Goal: Transaction & Acquisition: Purchase product/service

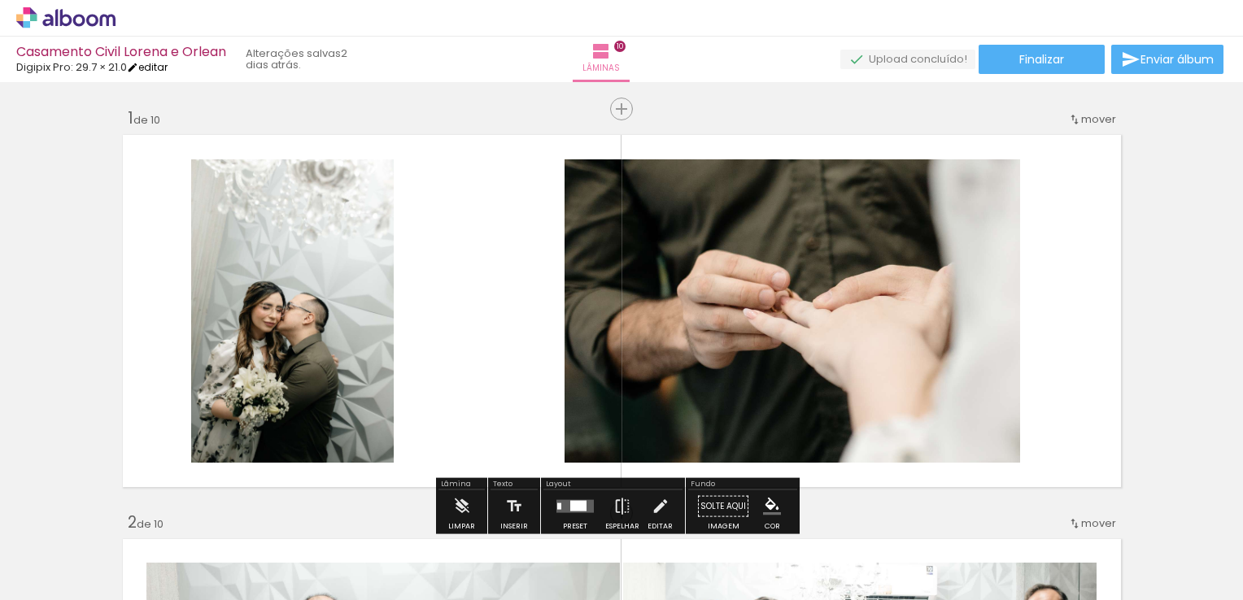
click at [162, 67] on link "editar" at bounding box center [147, 67] width 41 height 14
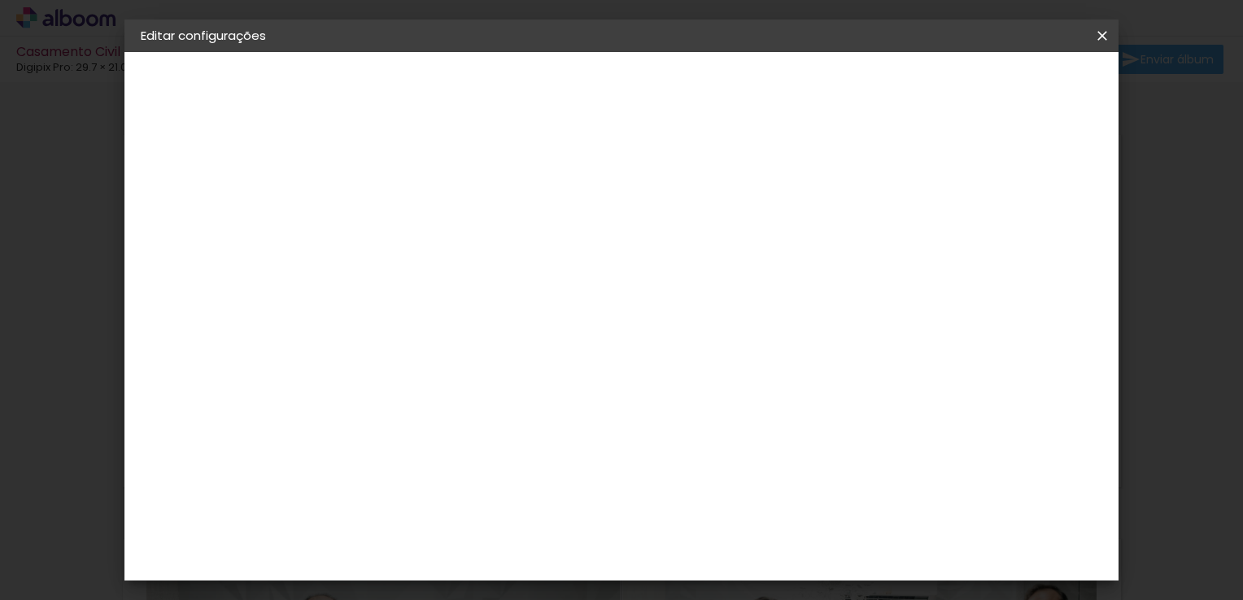
click at [1000, 87] on span "Salvar configurações" at bounding box center [940, 86] width 120 height 11
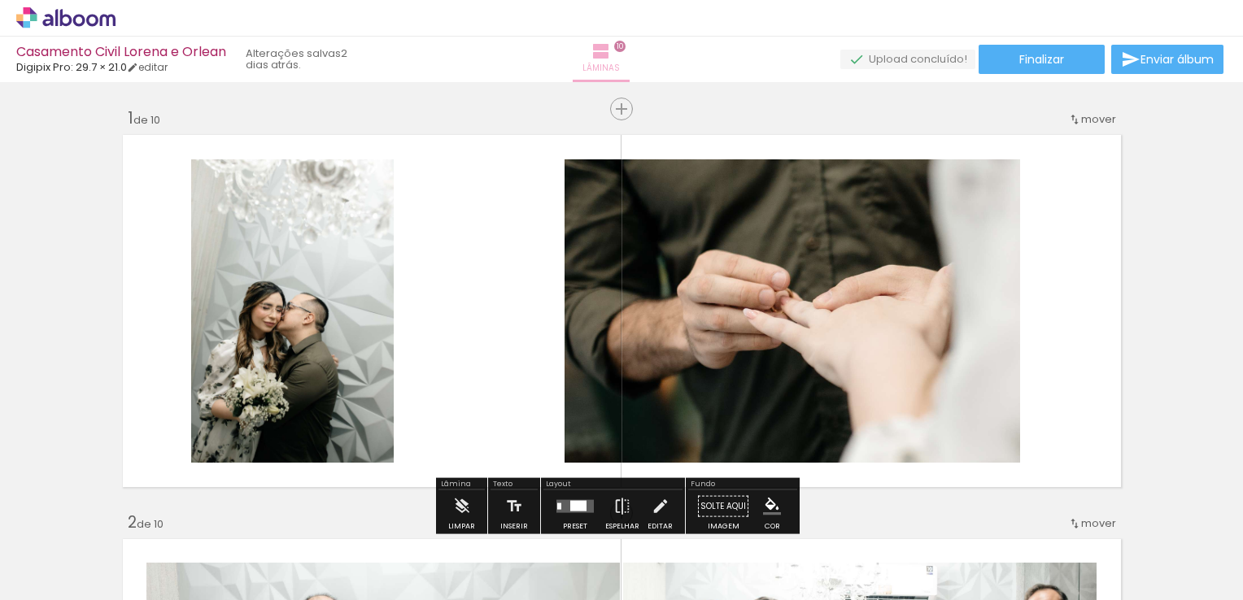
click at [620, 62] on span "Lâminas" at bounding box center [600, 68] width 37 height 15
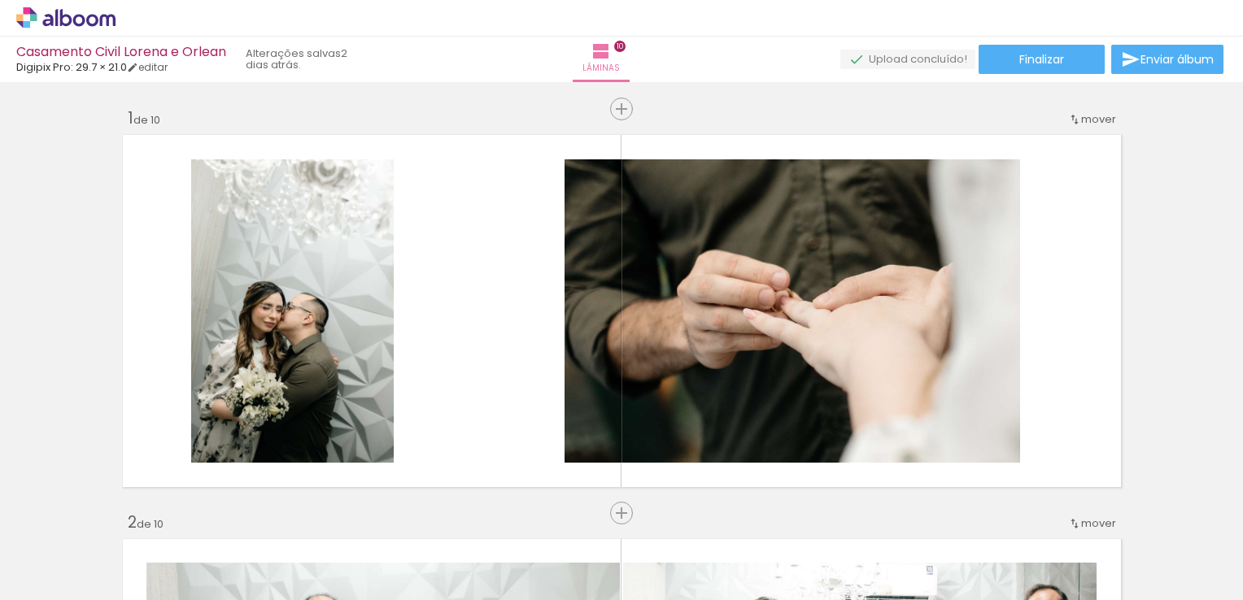
drag, startPoint x: 627, startPoint y: 52, endPoint x: 580, endPoint y: 50, distance: 47.2
click at [580, 50] on div "Lâminas 10" at bounding box center [601, 60] width 59 height 46
click at [168, 71] on link "editar" at bounding box center [147, 67] width 41 height 14
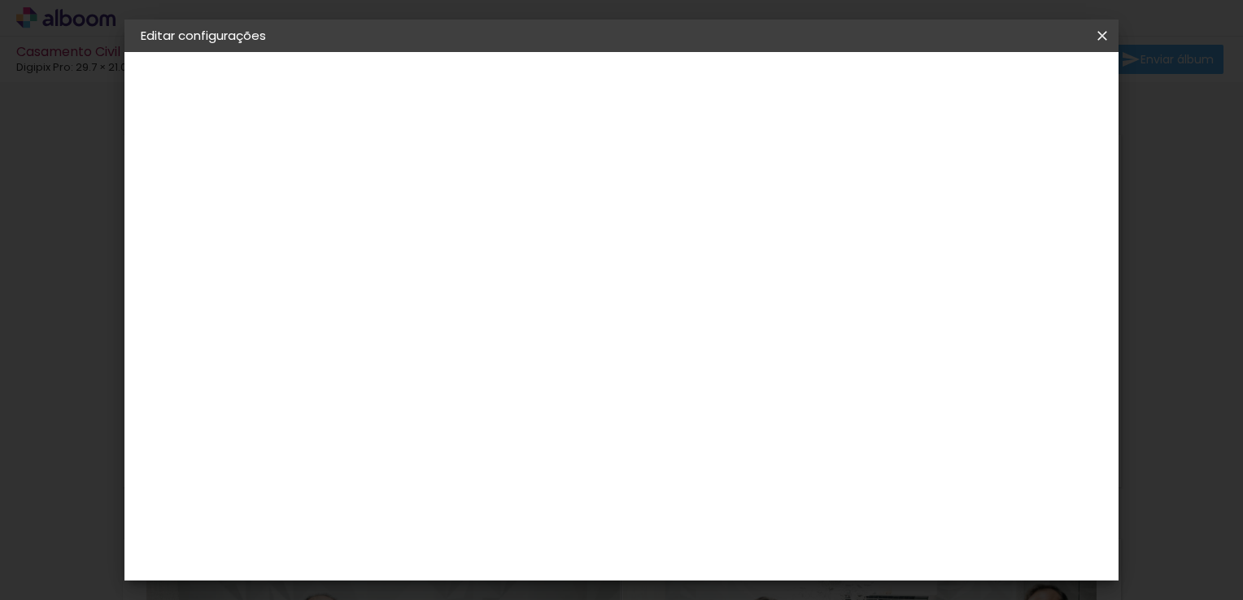
click at [1101, 36] on iron-icon at bounding box center [1102, 36] width 20 height 16
click at [1100, 41] on iron-icon at bounding box center [1102, 36] width 20 height 16
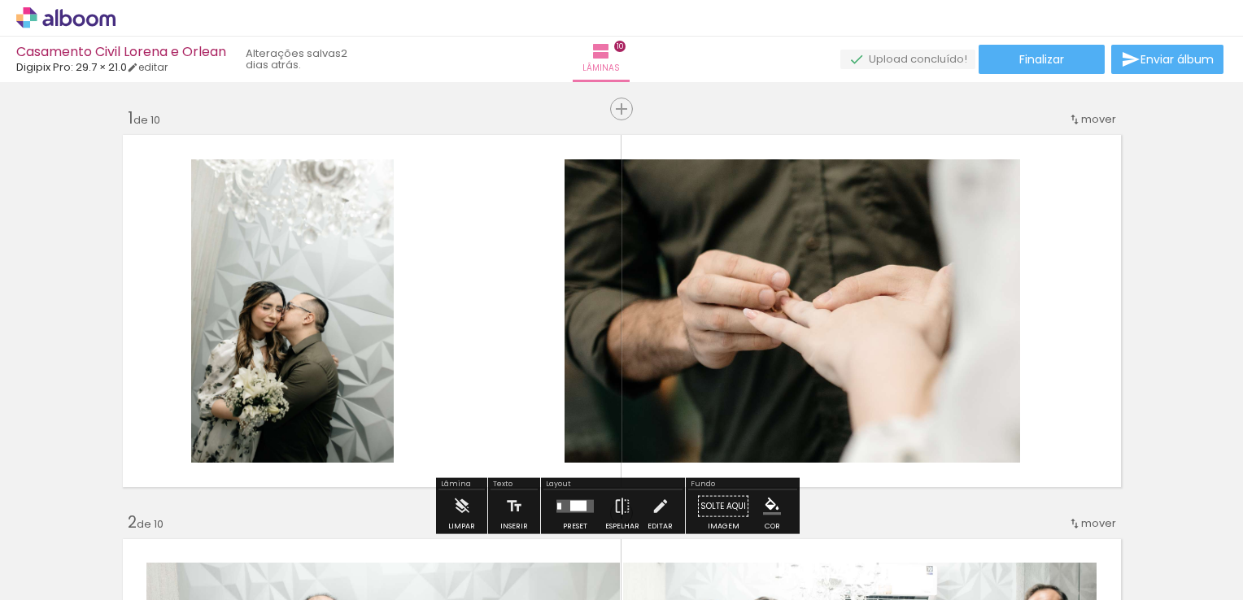
click at [1086, 117] on span "mover" at bounding box center [1098, 118] width 35 height 15
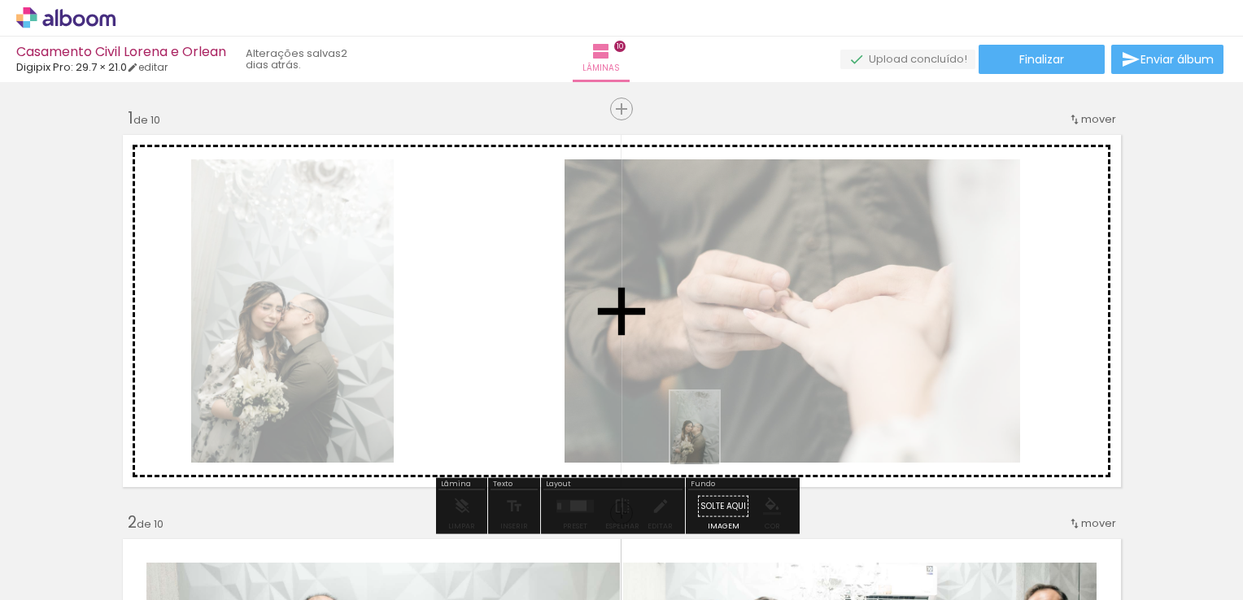
drag, startPoint x: 633, startPoint y: 560, endPoint x: 719, endPoint y: 440, distance: 147.6
click at [719, 440] on quentale-workspace at bounding box center [621, 300] width 1243 height 600
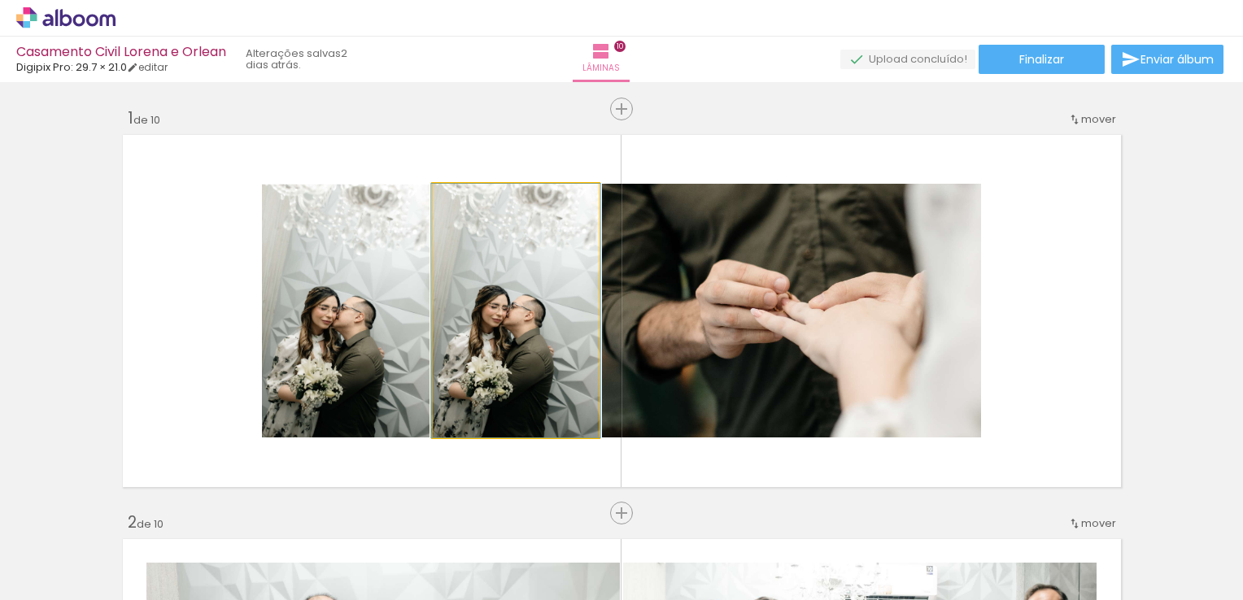
click at [490, 249] on quentale-photo at bounding box center [516, 311] width 166 height 254
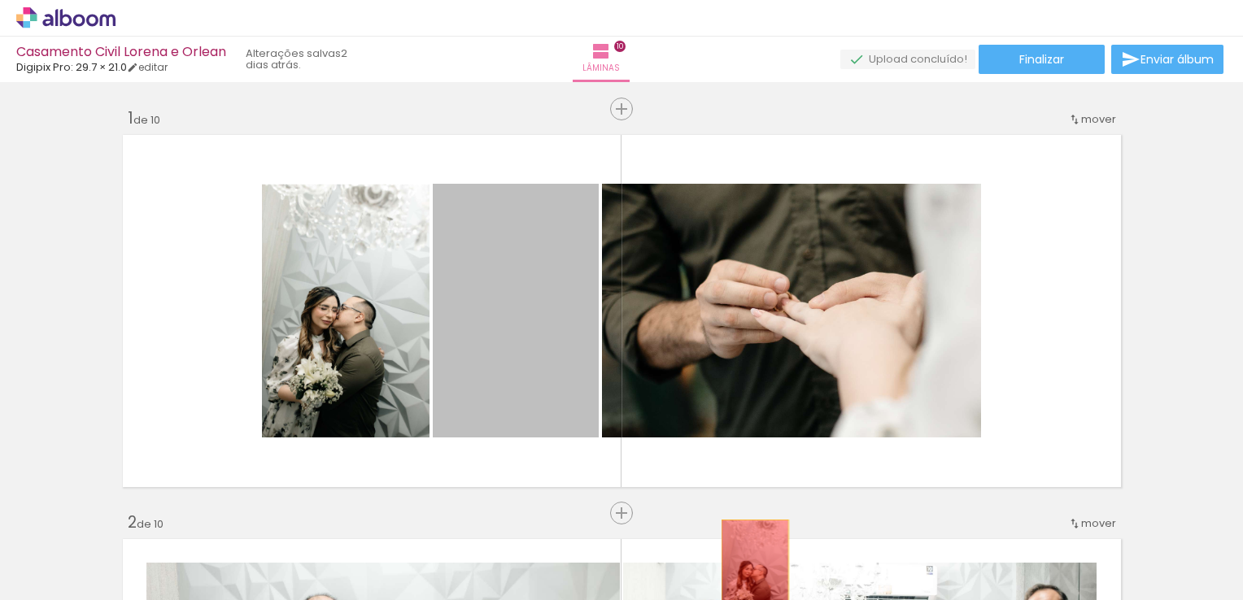
drag, startPoint x: 490, startPoint y: 249, endPoint x: 748, endPoint y: 571, distance: 413.0
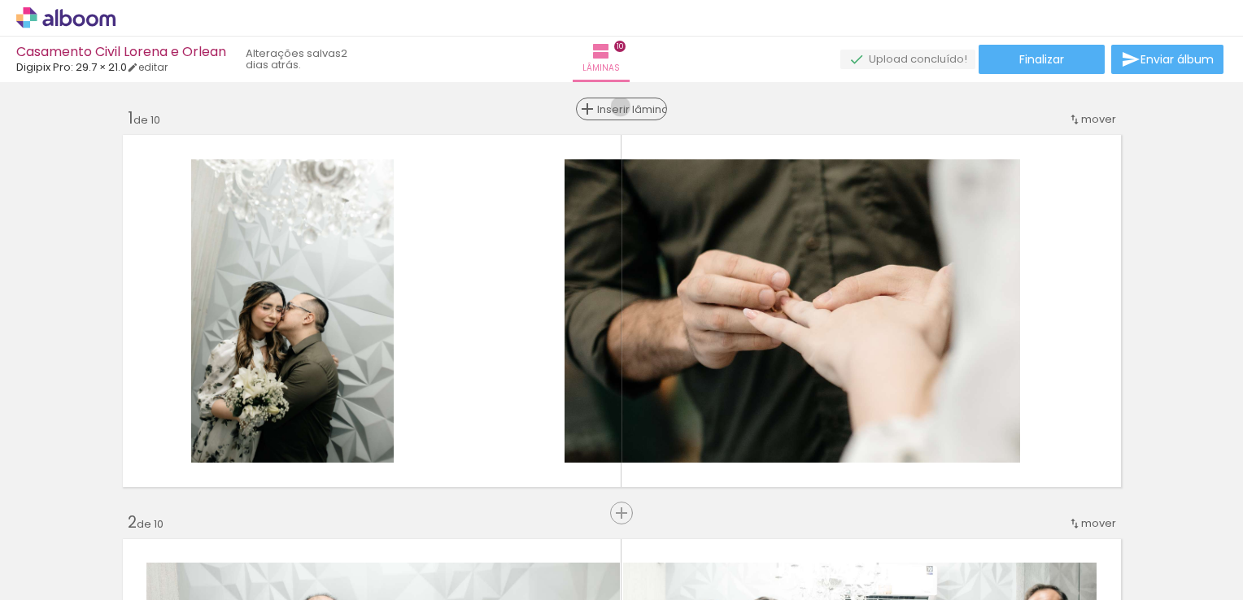
click at [614, 107] on span "Inserir lâmina" at bounding box center [628, 109] width 63 height 11
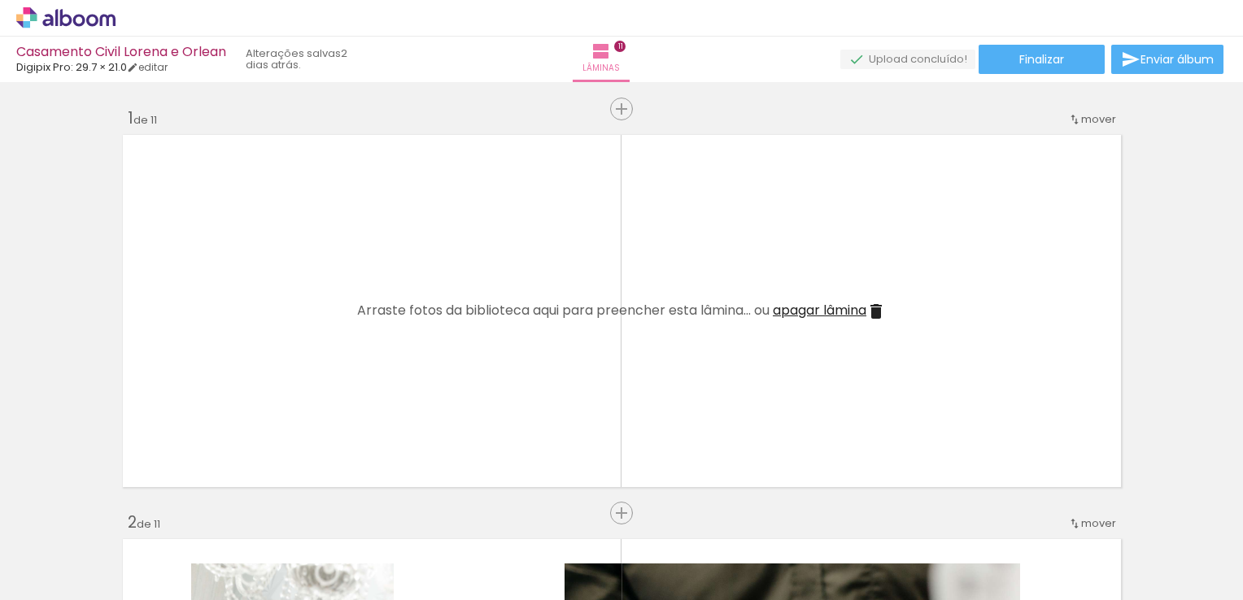
click at [877, 309] on iron-icon at bounding box center [876, 312] width 20 height 20
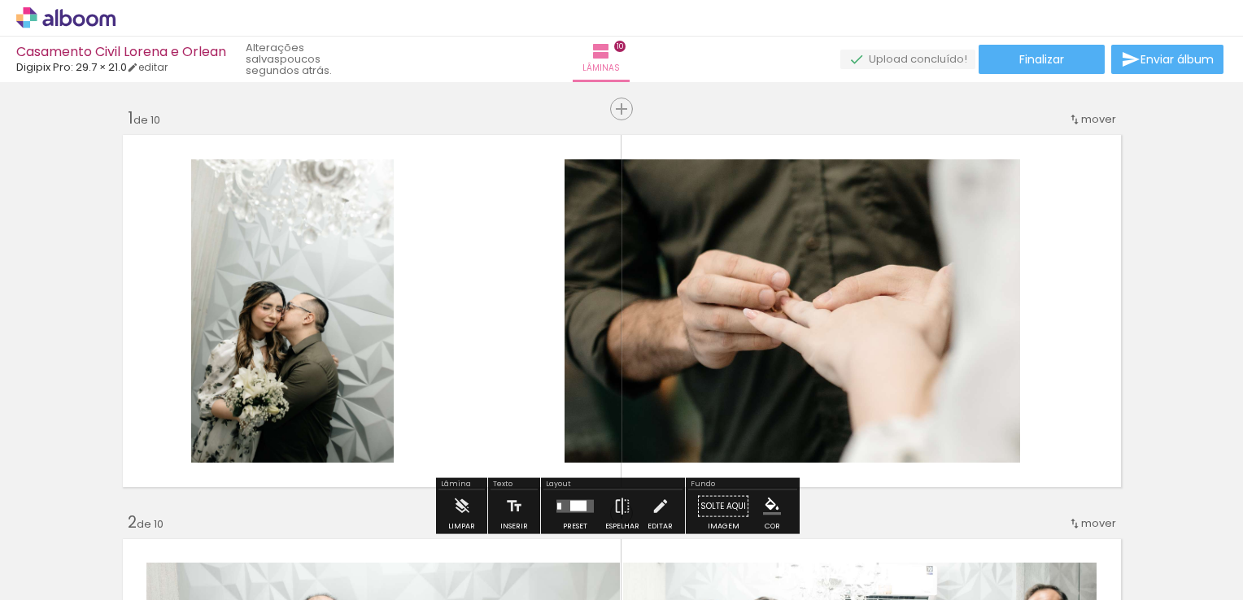
scroll to position [81, 0]
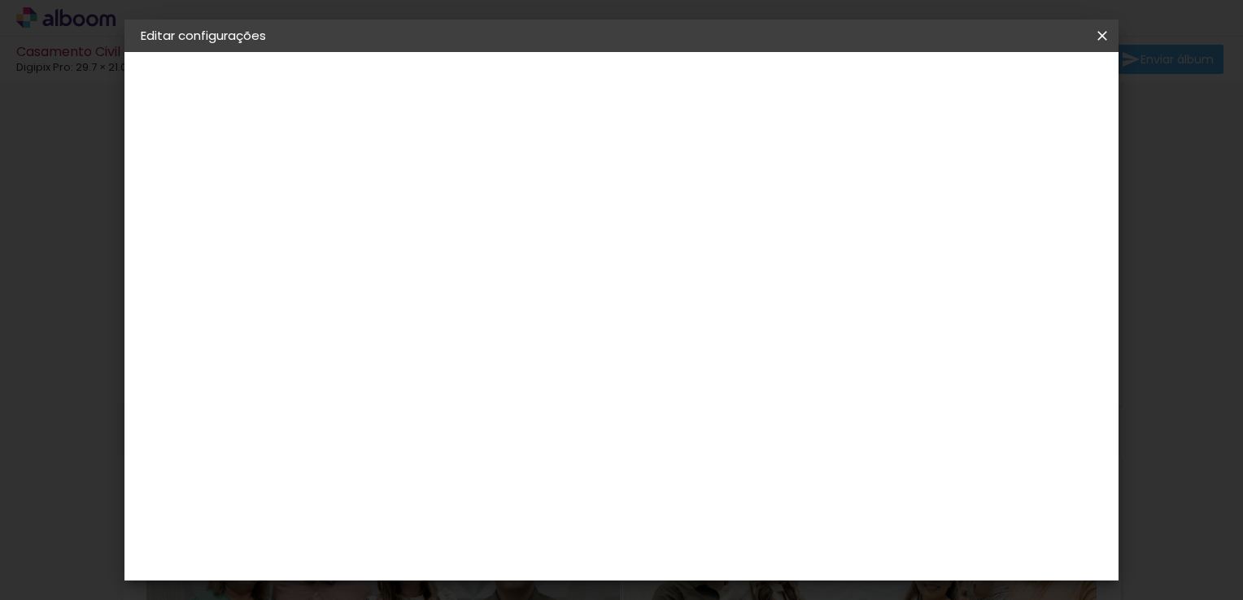
drag, startPoint x: 1103, startPoint y: 33, endPoint x: 681, endPoint y: 80, distance: 423.8
click at [1102, 34] on iron-icon at bounding box center [1102, 36] width 20 height 16
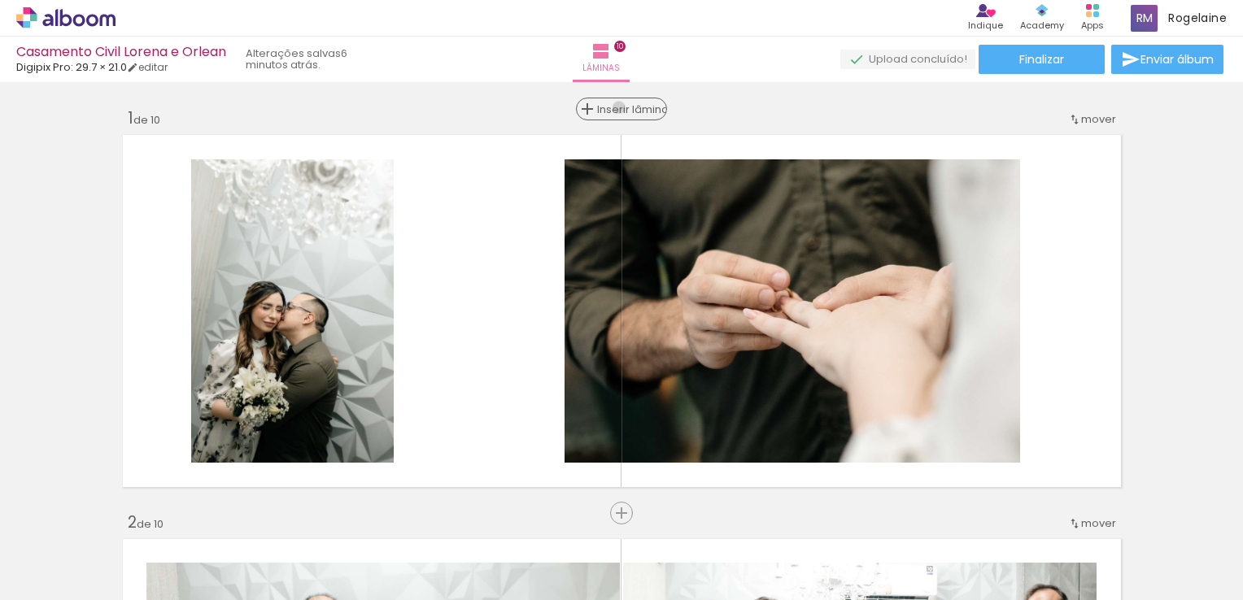
click at [612, 107] on span "Inserir lâmina" at bounding box center [628, 109] width 63 height 11
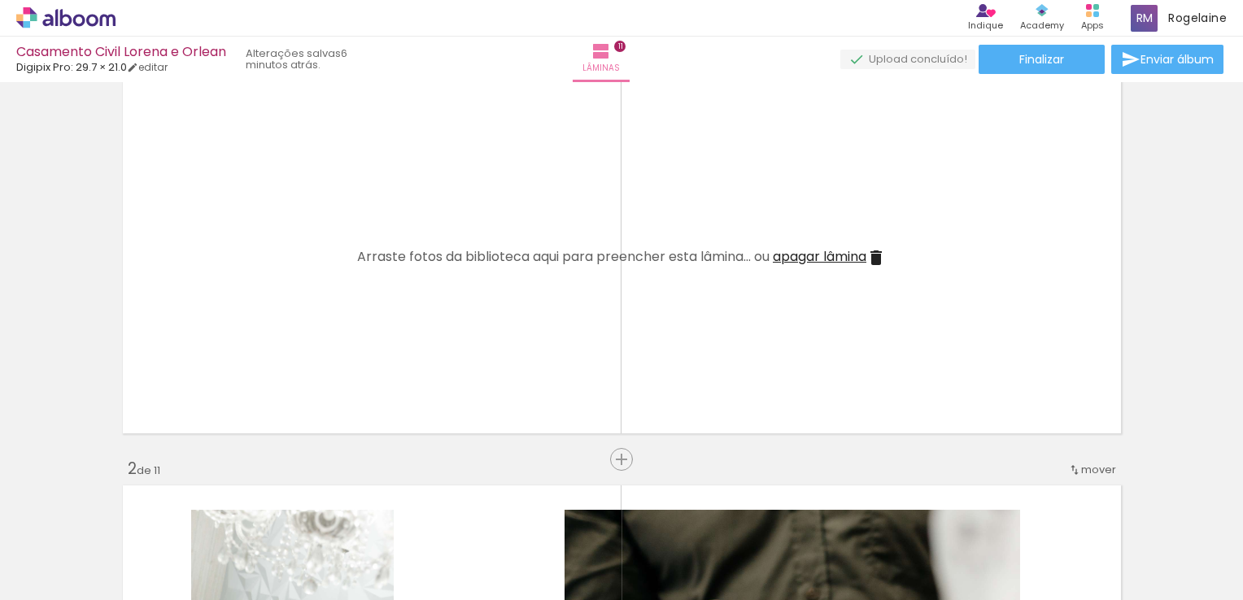
scroll to position [81, 0]
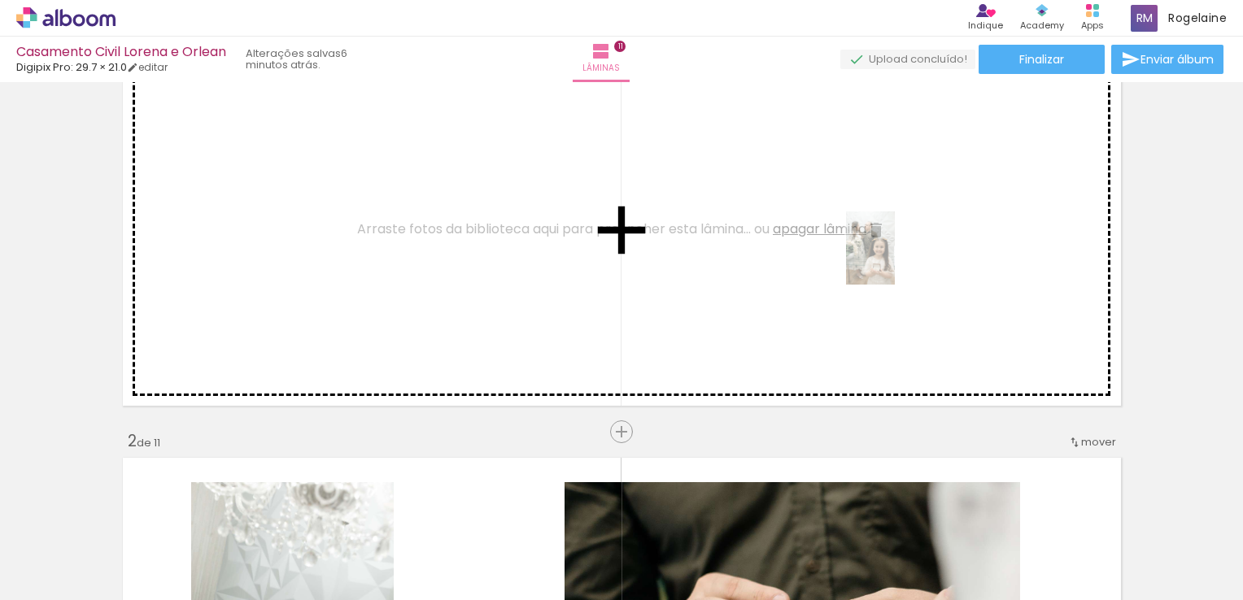
drag, startPoint x: 528, startPoint y: 550, endPoint x: 895, endPoint y: 260, distance: 467.2
click at [895, 260] on quentale-workspace at bounding box center [621, 300] width 1243 height 600
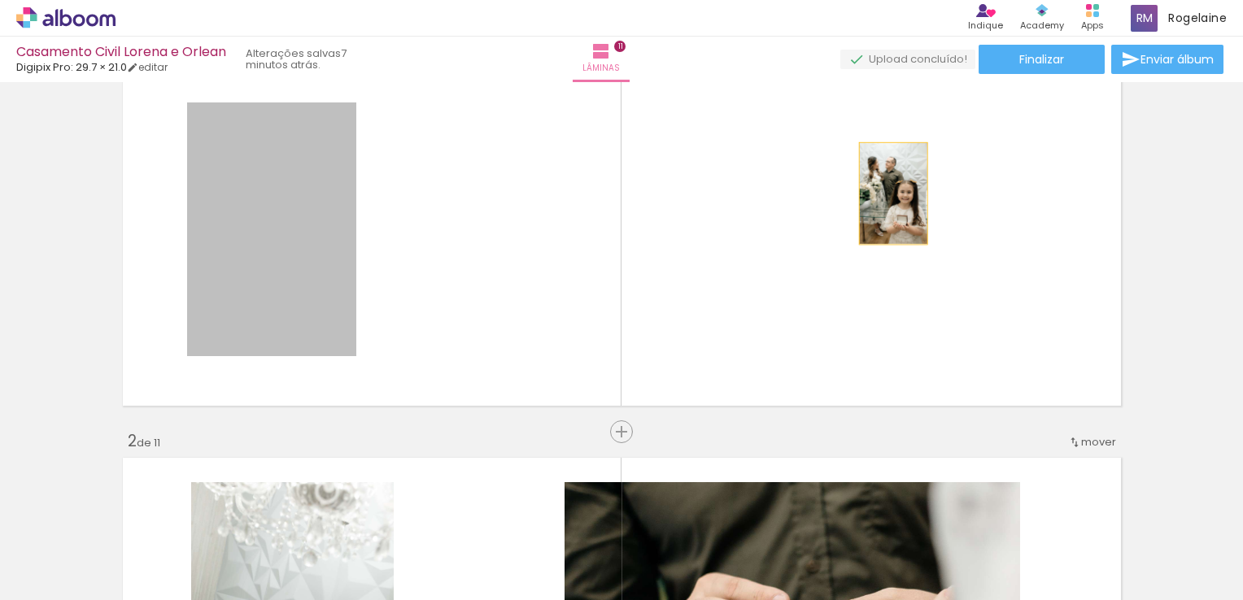
drag, startPoint x: 291, startPoint y: 213, endPoint x: 898, endPoint y: 204, distance: 606.7
click at [898, 204] on quentale-layouter at bounding box center [621, 230] width 1009 height 364
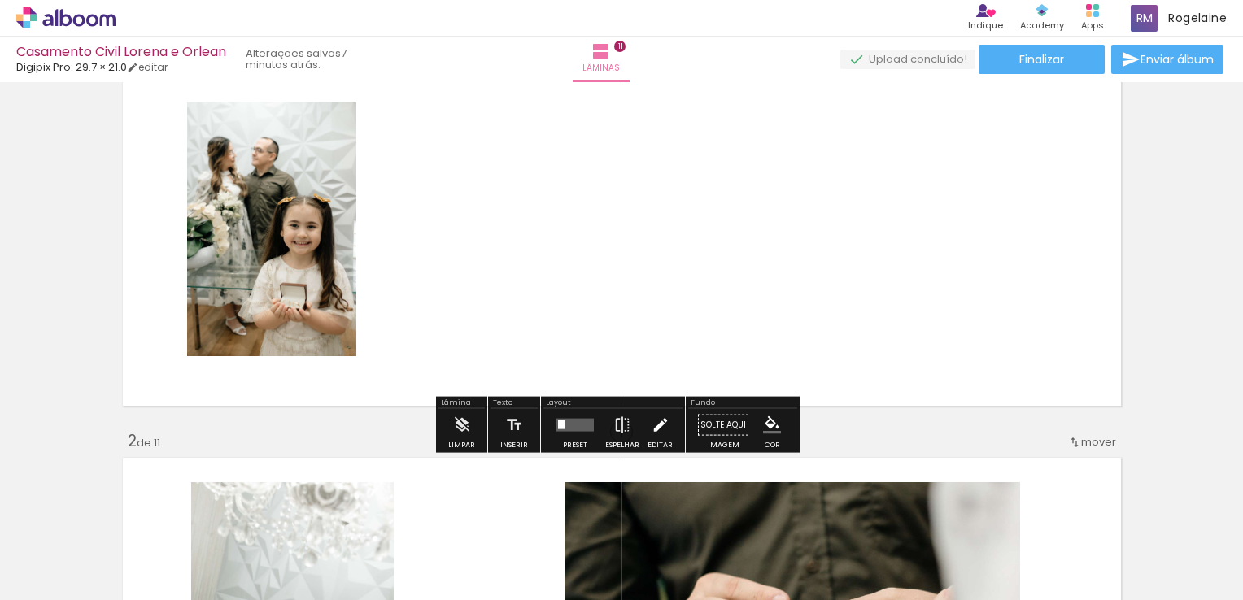
click at [651, 429] on iron-icon at bounding box center [660, 425] width 18 height 33
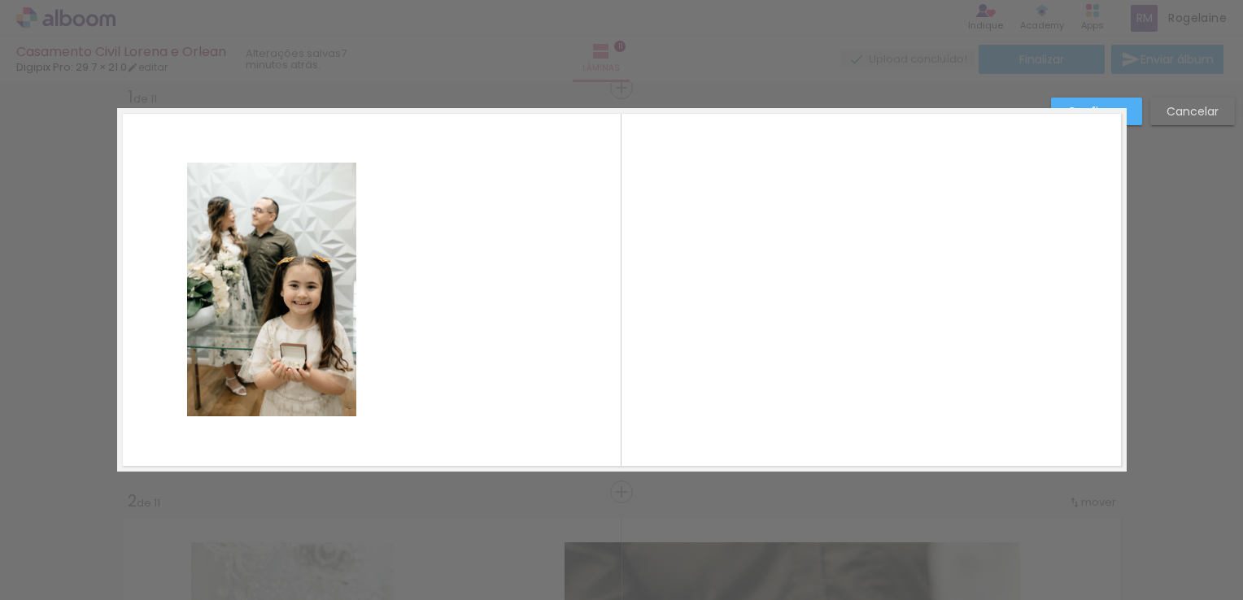
scroll to position [20, 0]
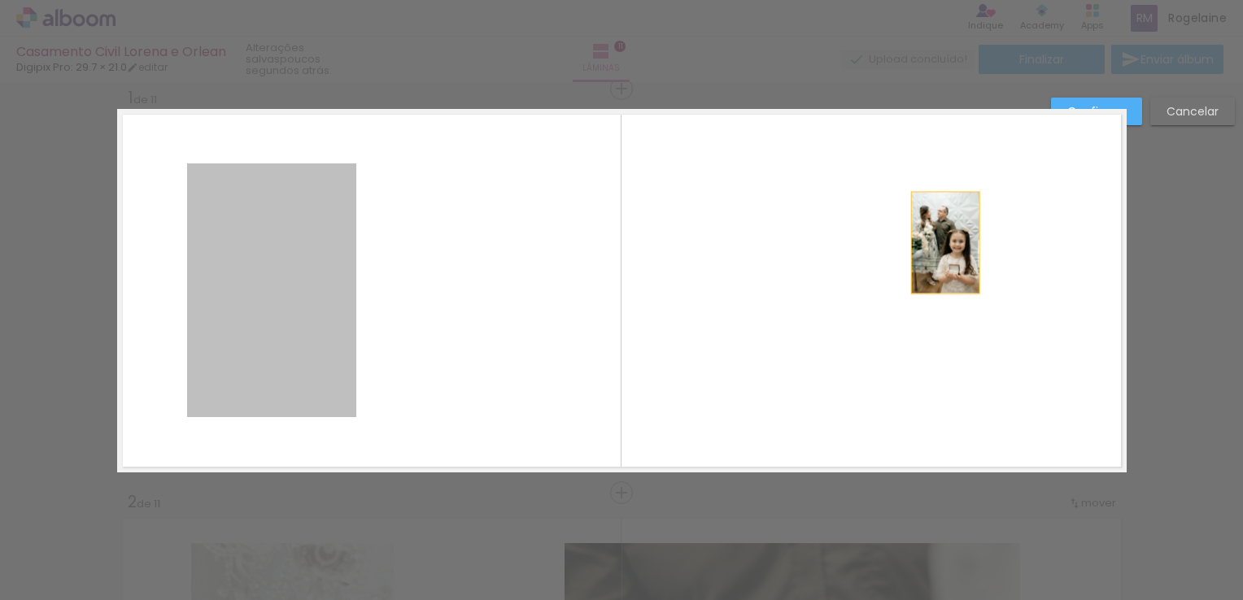
drag, startPoint x: 285, startPoint y: 275, endPoint x: 921, endPoint y: 268, distance: 636.8
click at [921, 268] on quentale-layouter at bounding box center [621, 291] width 1009 height 364
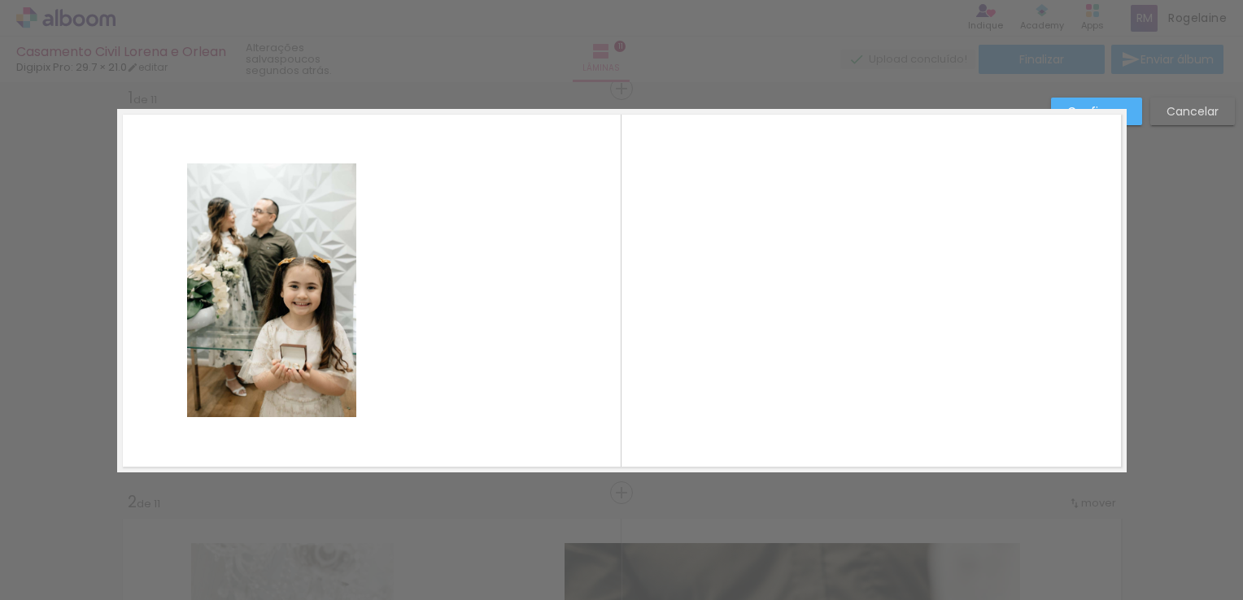
click at [0, 0] on slot "Cancelar" at bounding box center [0, 0] width 0 height 0
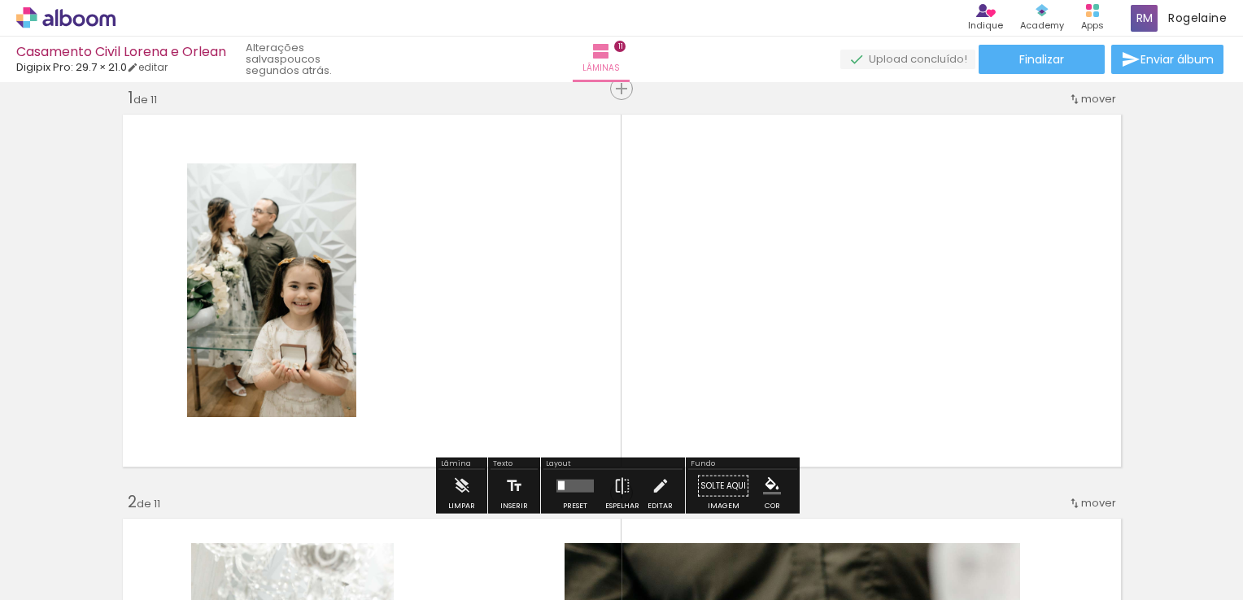
click at [582, 483] on quentale-layouter at bounding box center [574, 486] width 37 height 13
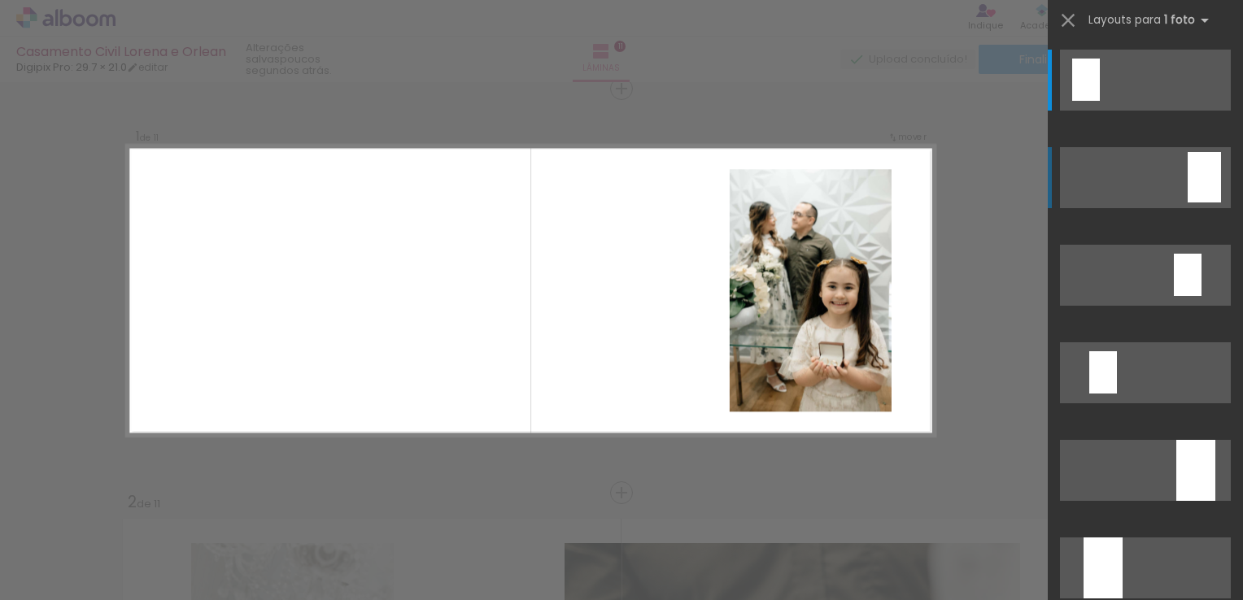
click at [1147, 170] on quentale-layouter at bounding box center [1145, 177] width 171 height 61
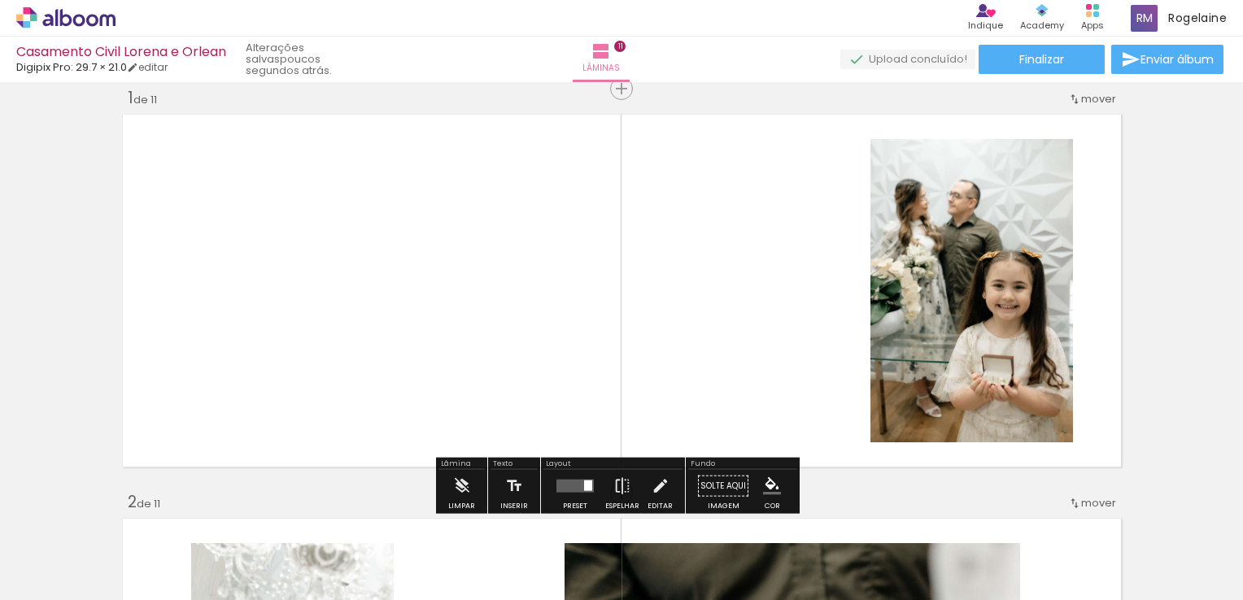
click at [1017, 236] on quentale-photo at bounding box center [971, 290] width 202 height 303
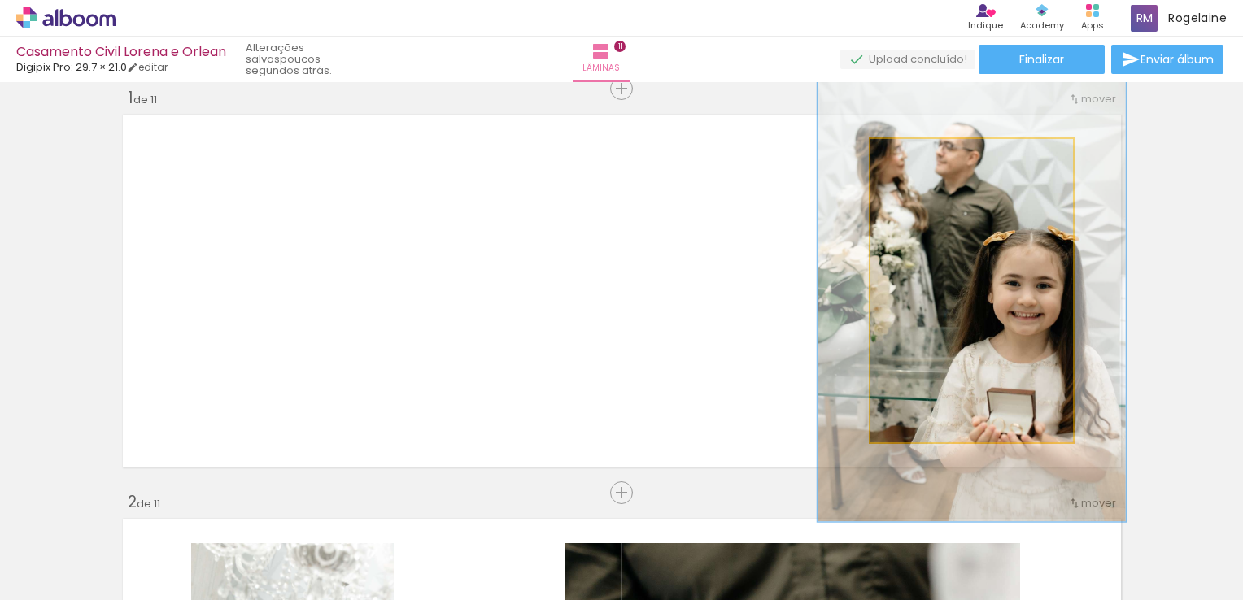
drag, startPoint x: 908, startPoint y: 157, endPoint x: 937, endPoint y: 158, distance: 29.3
type paper-slider "152"
click at [937, 158] on div at bounding box center [937, 156] width 26 height 26
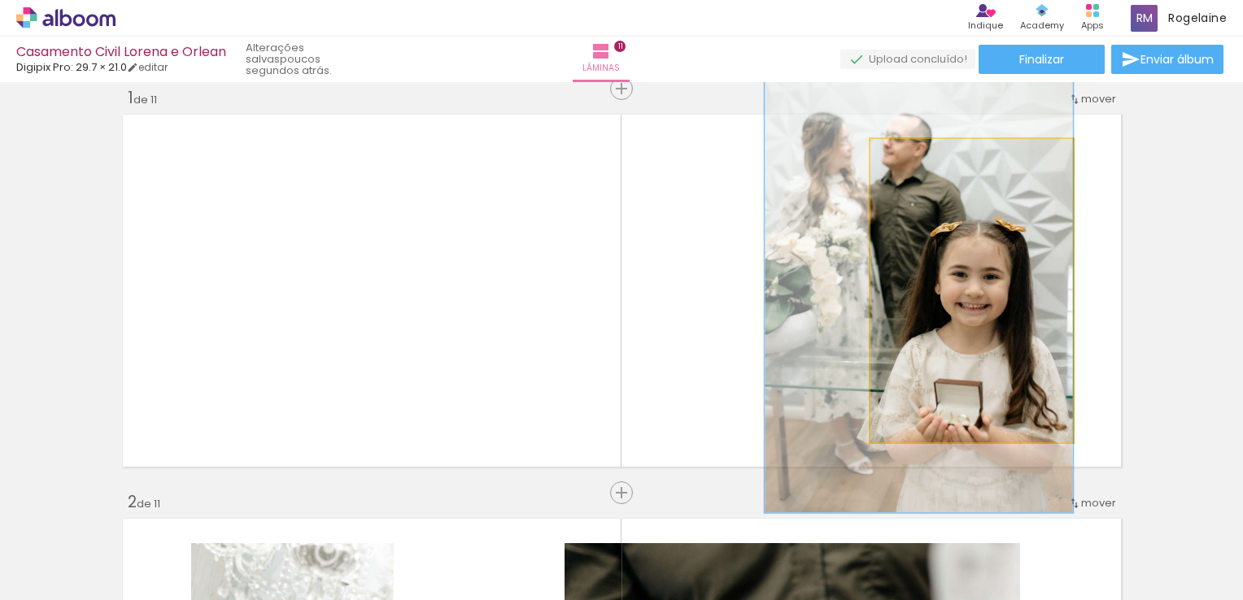
drag, startPoint x: 943, startPoint y: 254, endPoint x: 869, endPoint y: 245, distance: 74.5
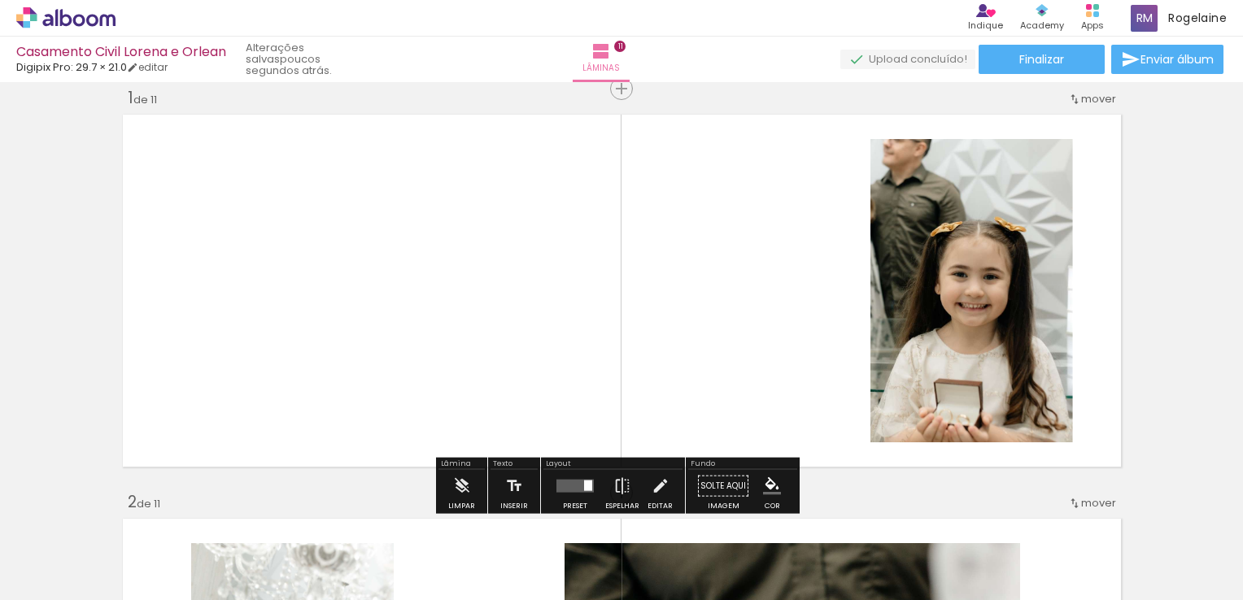
click at [574, 483] on quentale-layouter at bounding box center [574, 486] width 37 height 13
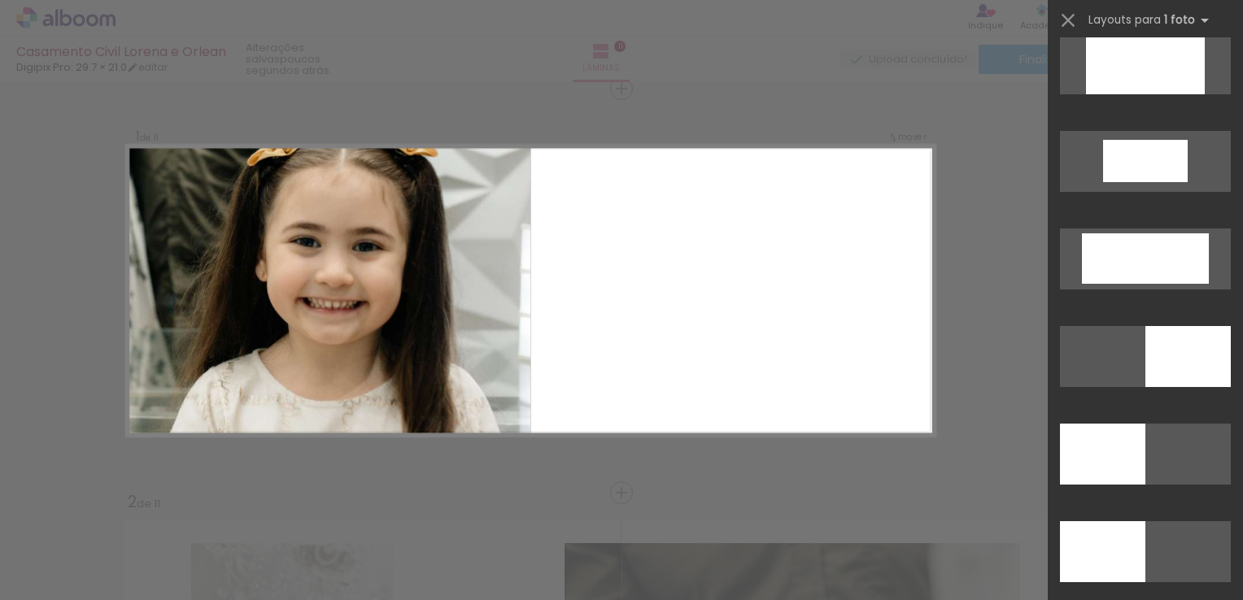
scroll to position [3350, 0]
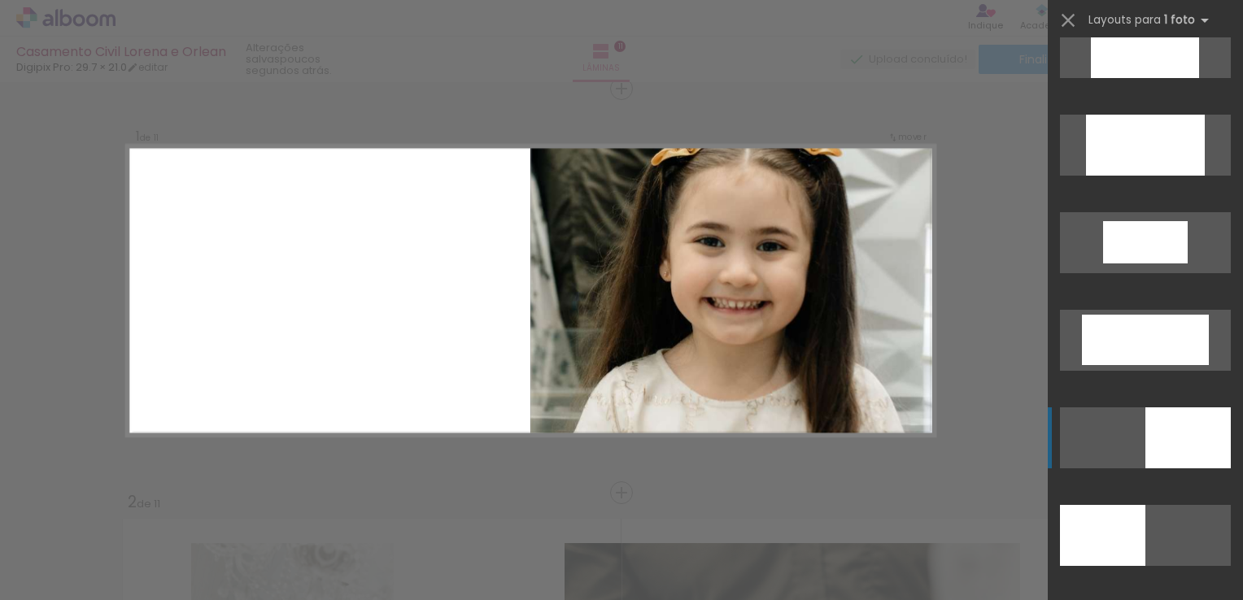
click at [1186, 429] on div at bounding box center [1187, 437] width 85 height 61
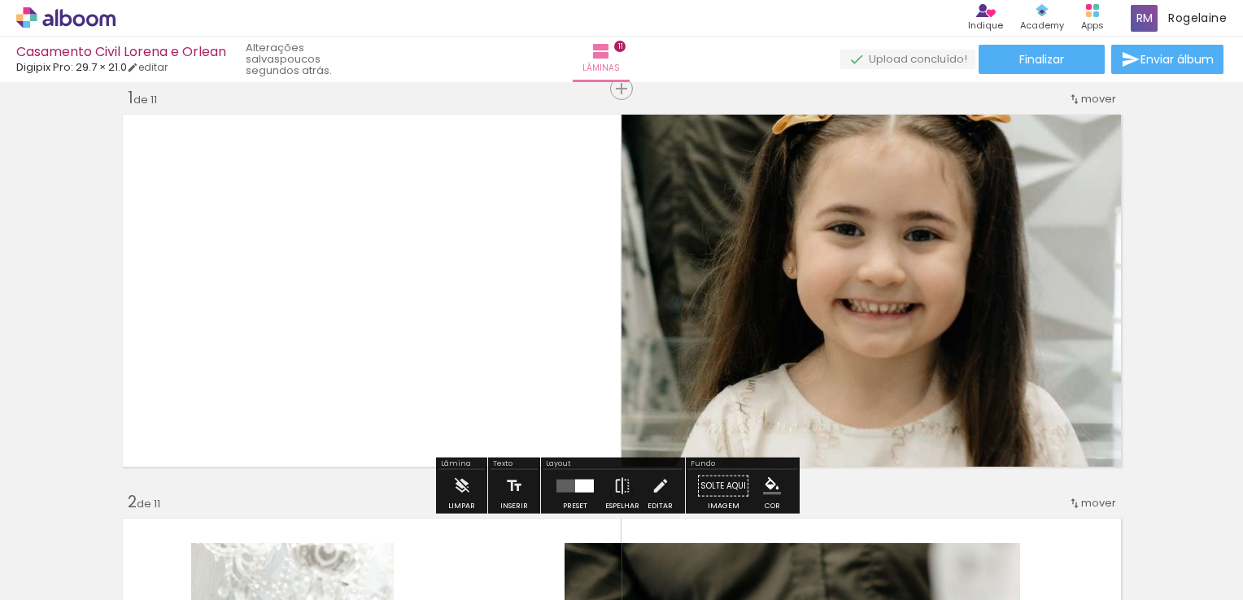
click at [969, 359] on quentale-photo at bounding box center [873, 291] width 505 height 364
click at [615, 483] on iron-icon at bounding box center [622, 486] width 18 height 33
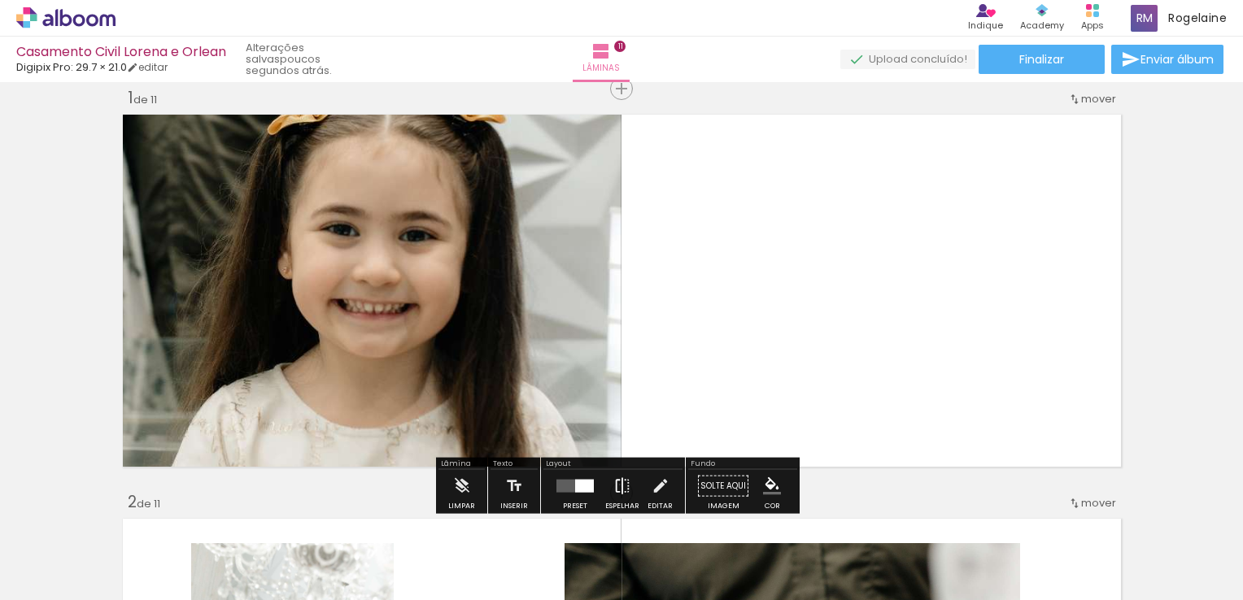
click at [616, 484] on iron-icon at bounding box center [622, 486] width 18 height 33
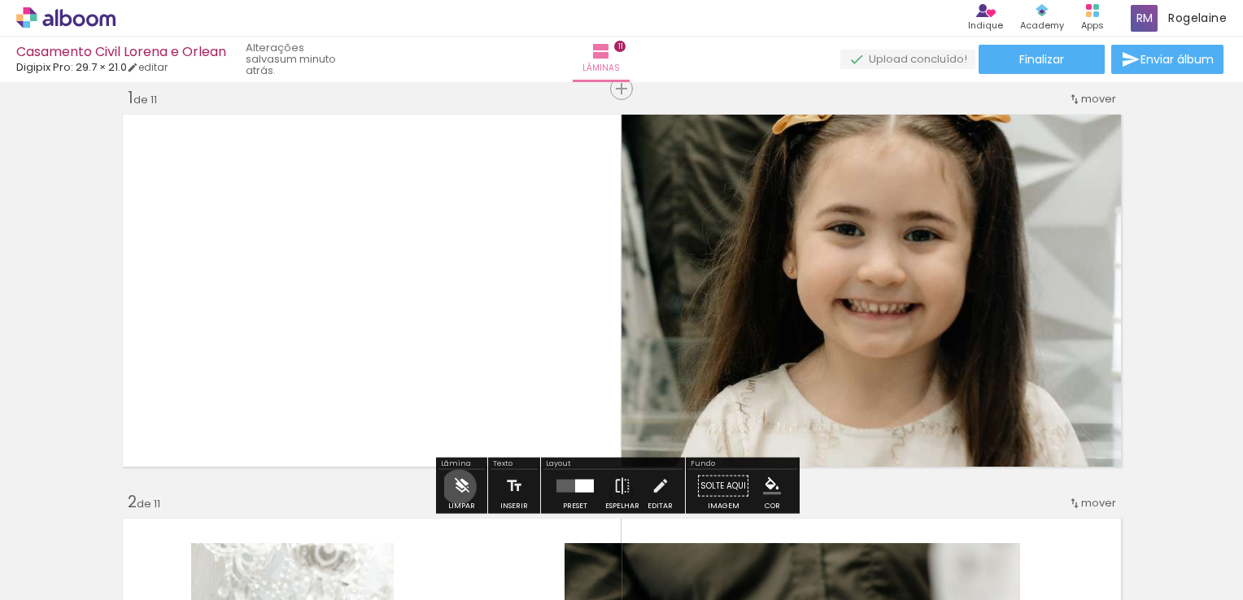
click at [459, 485] on iron-icon at bounding box center [462, 486] width 18 height 33
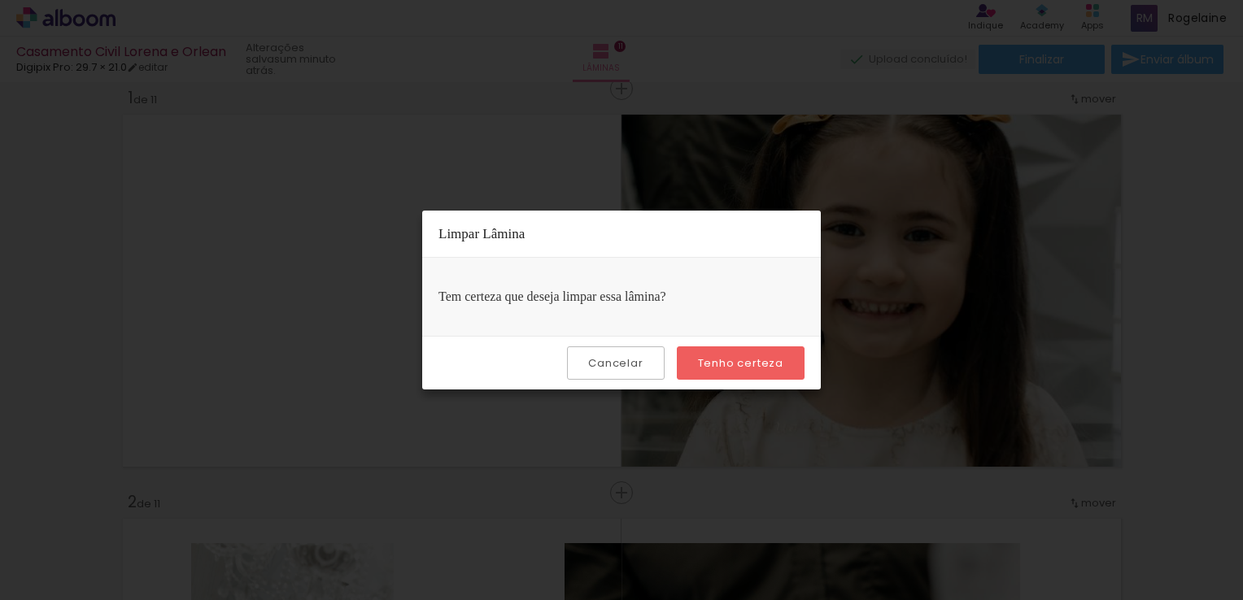
click at [0, 0] on slot "Tenho certeza" at bounding box center [0, 0] width 0 height 0
click at [859, 291] on iron-overlay-backdrop at bounding box center [621, 300] width 1243 height 600
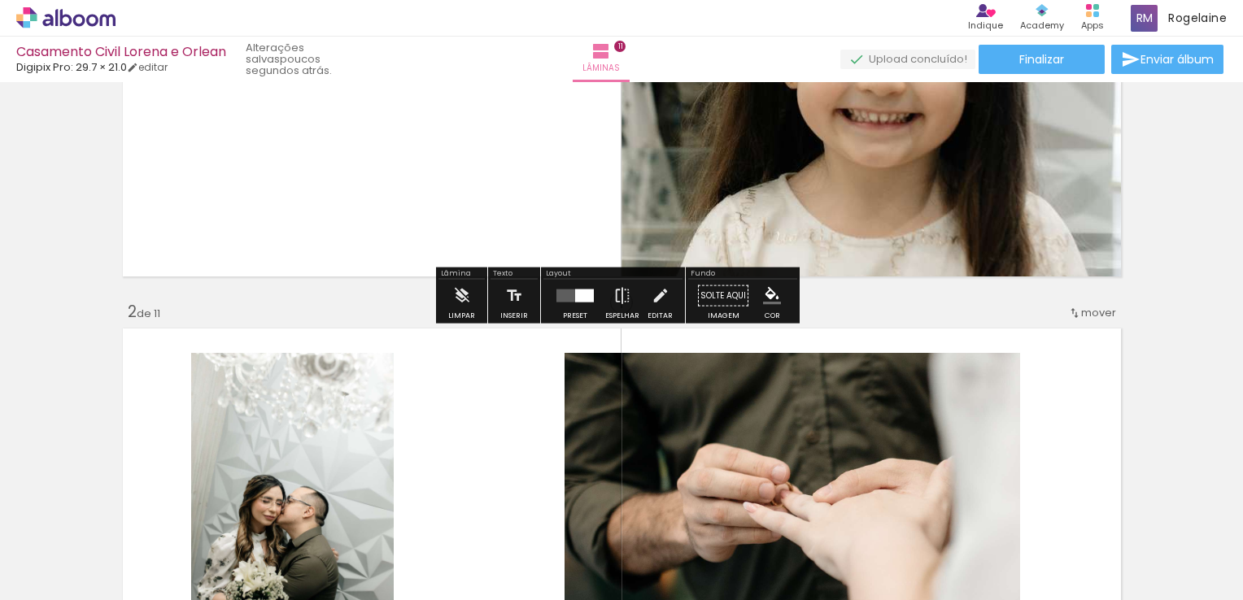
scroll to position [264, 0]
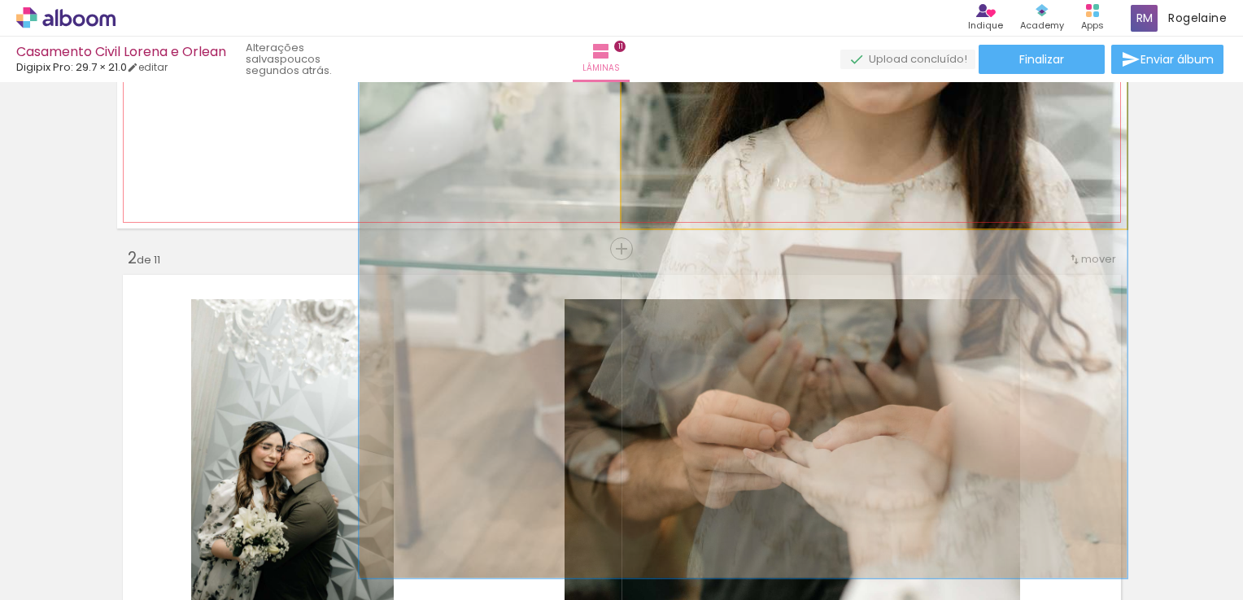
click at [973, 164] on quentale-photo at bounding box center [873, 47] width 505 height 364
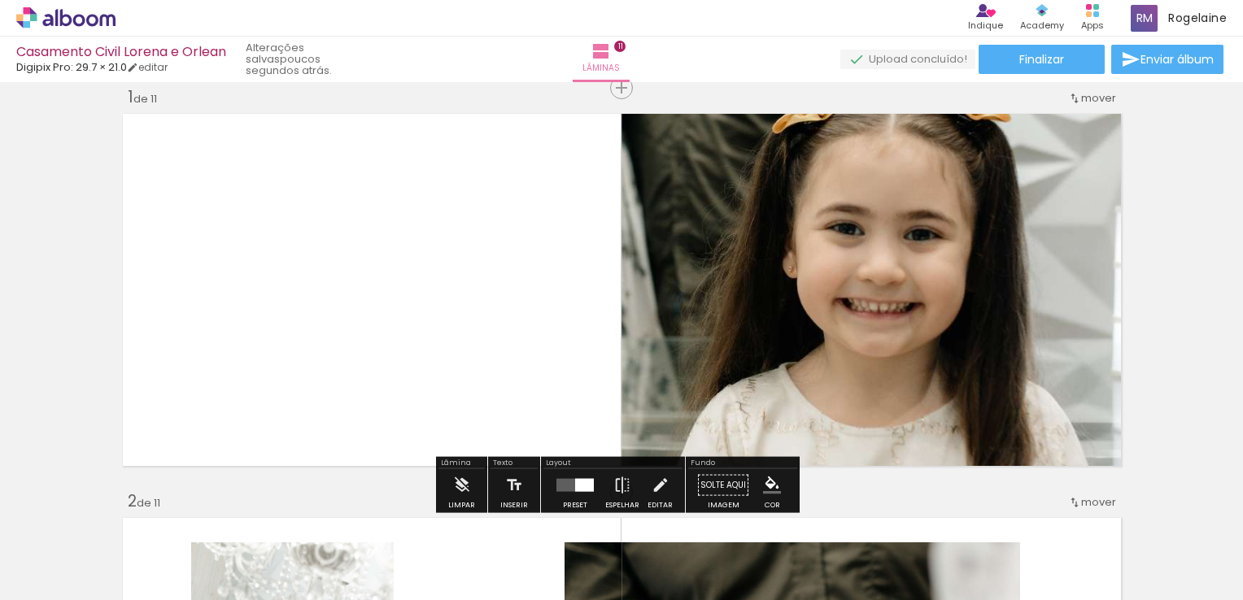
scroll to position [20, 0]
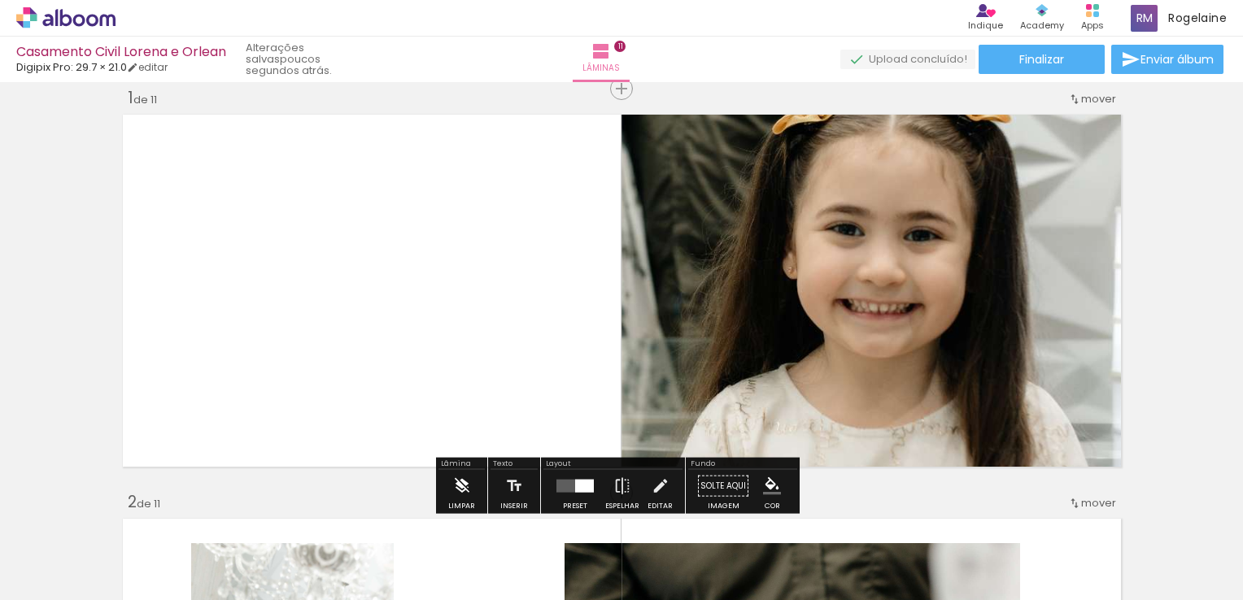
click at [455, 482] on iron-icon at bounding box center [462, 486] width 18 height 33
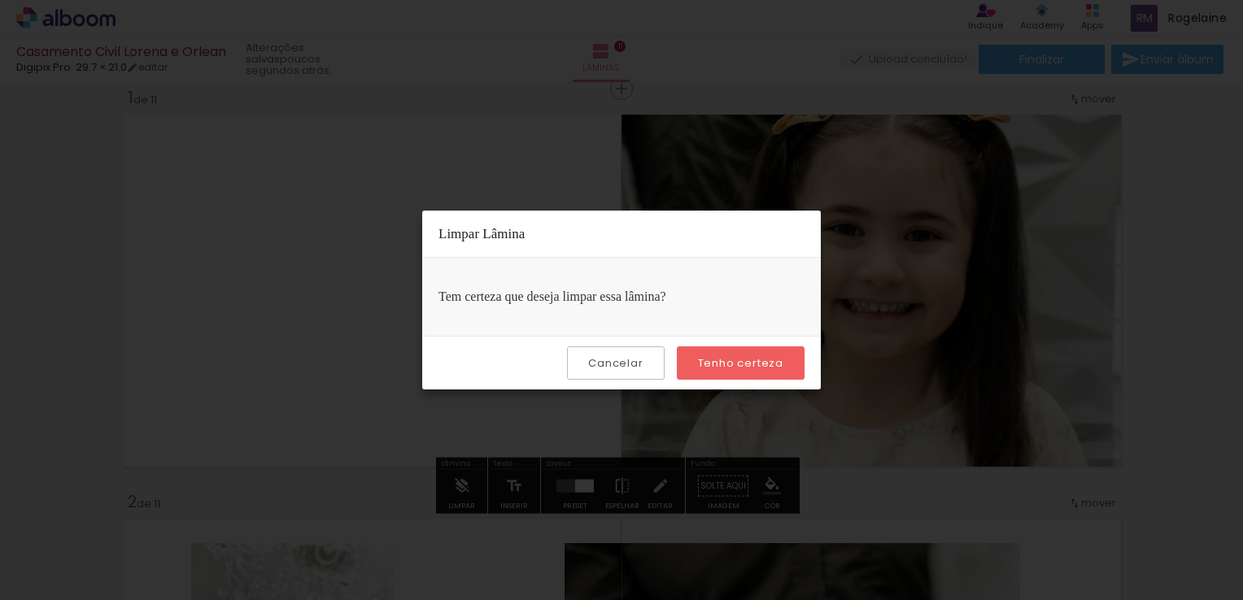
click at [0, 0] on slot "Tenho certeza" at bounding box center [0, 0] width 0 height 0
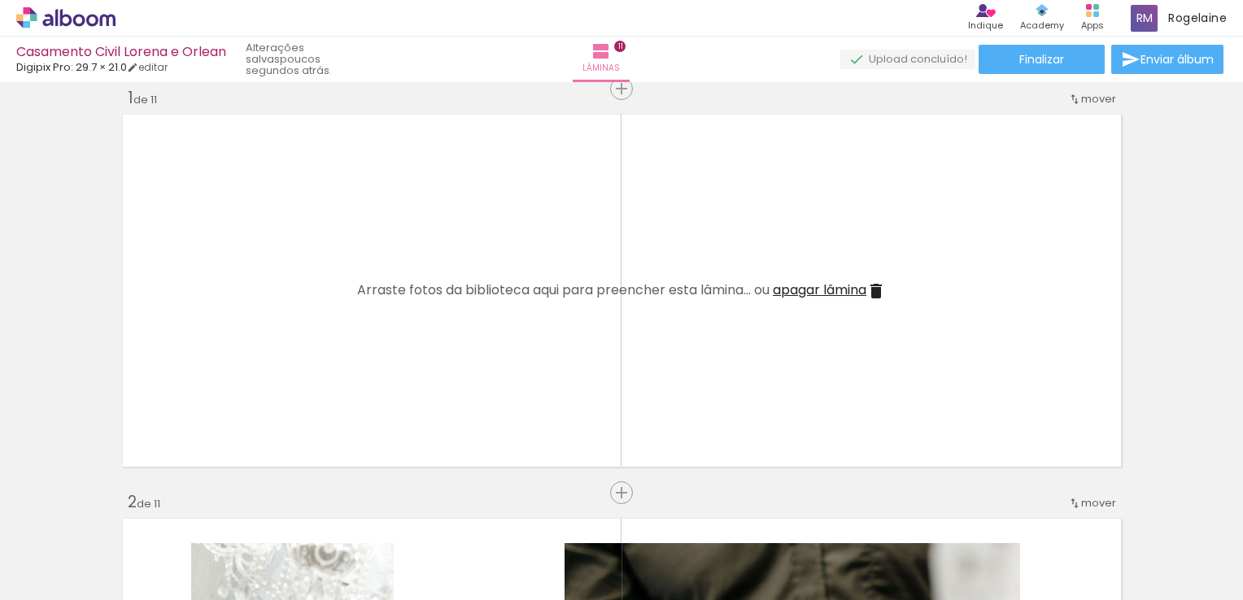
click at [873, 295] on iron-icon at bounding box center [876, 291] width 20 height 20
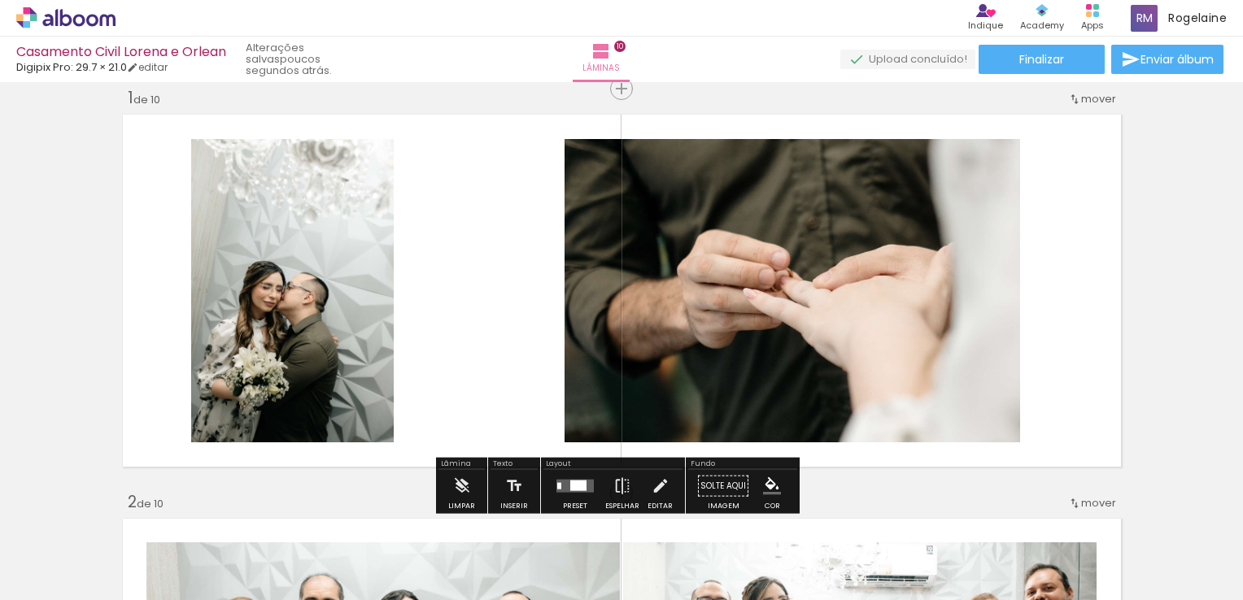
scroll to position [0, 0]
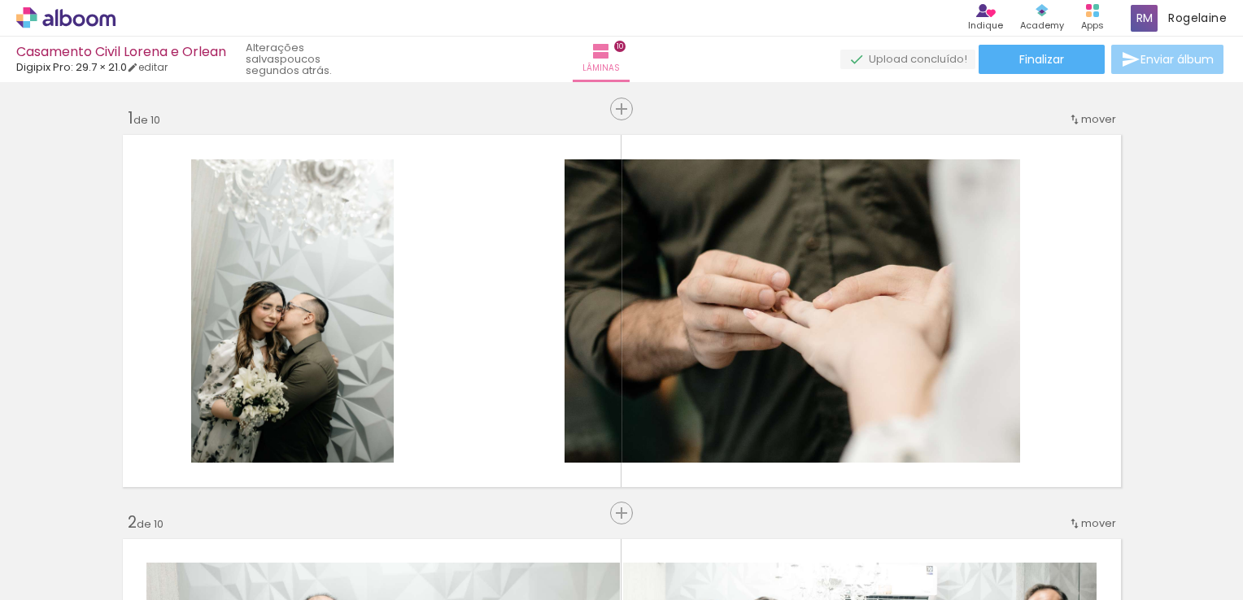
click at [1165, 60] on span "Enviar álbum" at bounding box center [1176, 59] width 73 height 11
type input "[EMAIL_ADDRESS][DOMAIN_NAME]"
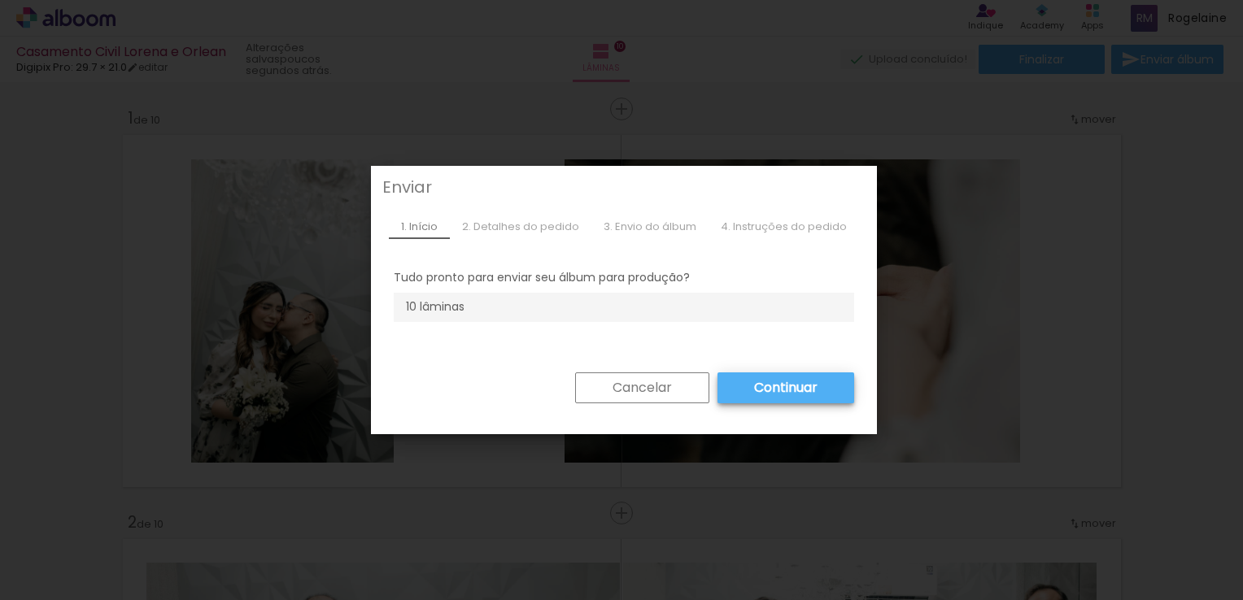
click at [0, 0] on slot "Continuar" at bounding box center [0, 0] width 0 height 0
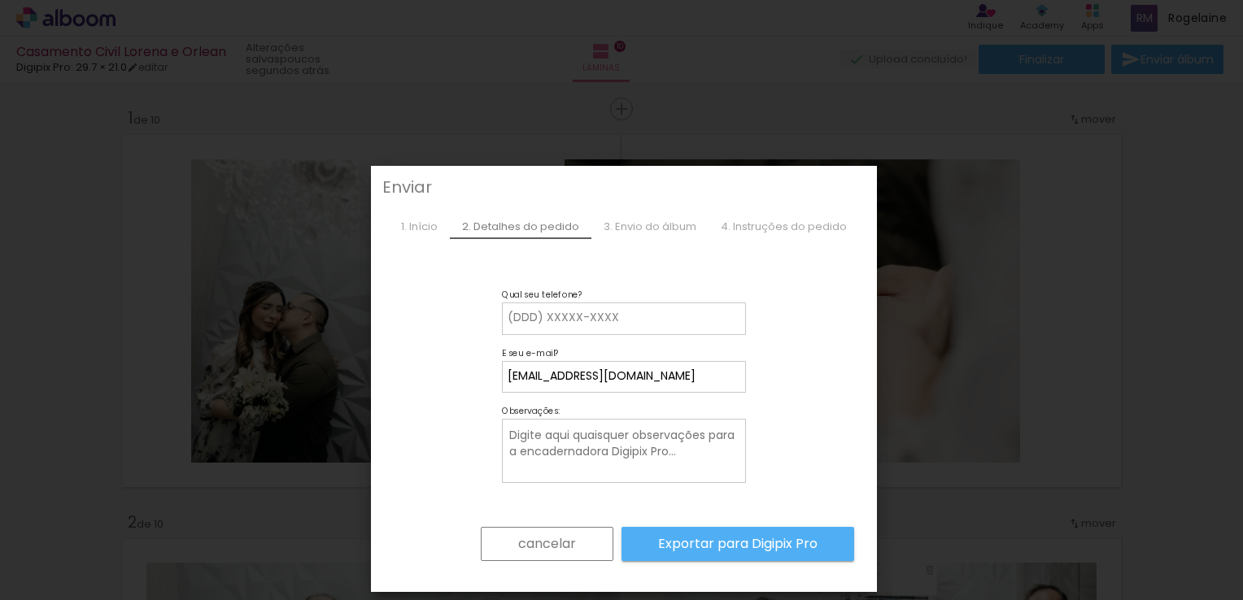
click at [0, 0] on slot "Exportar para Digipix Pro" at bounding box center [0, 0] width 0 height 0
click at [797, 229] on div "4. Instruções do pedido" at bounding box center [783, 227] width 150 height 24
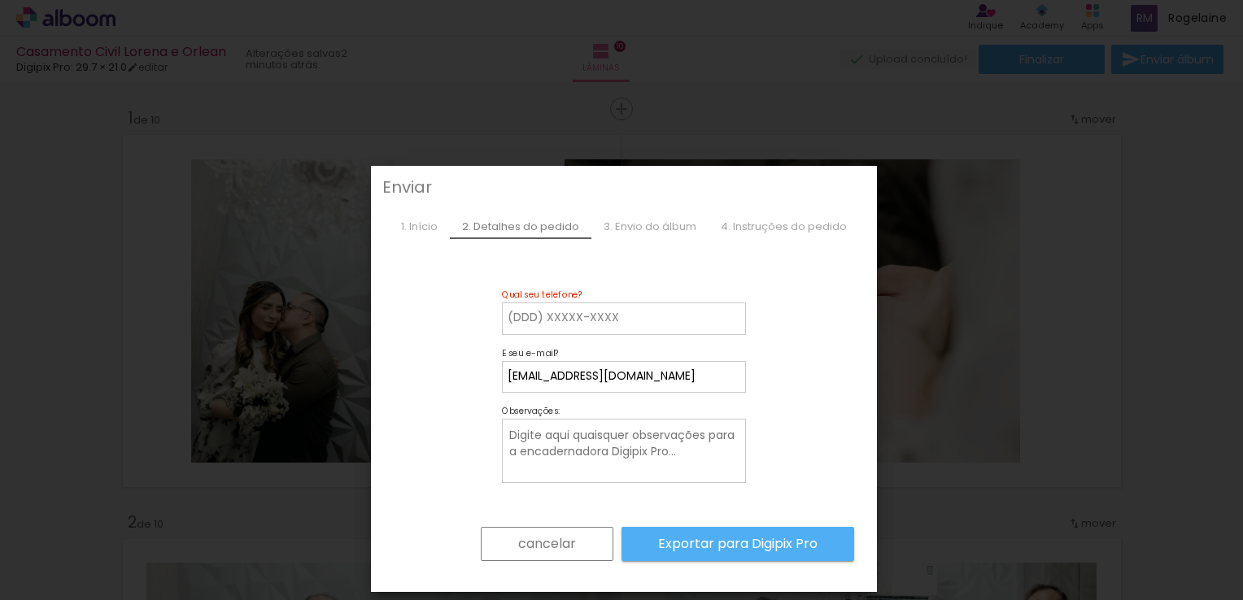
click at [683, 227] on div "3. Envio do álbum" at bounding box center [649, 227] width 117 height 24
click at [761, 229] on div "4. Instruções do pedido" at bounding box center [783, 227] width 150 height 24
click at [572, 541] on paper-button "cancelar" at bounding box center [547, 544] width 133 height 34
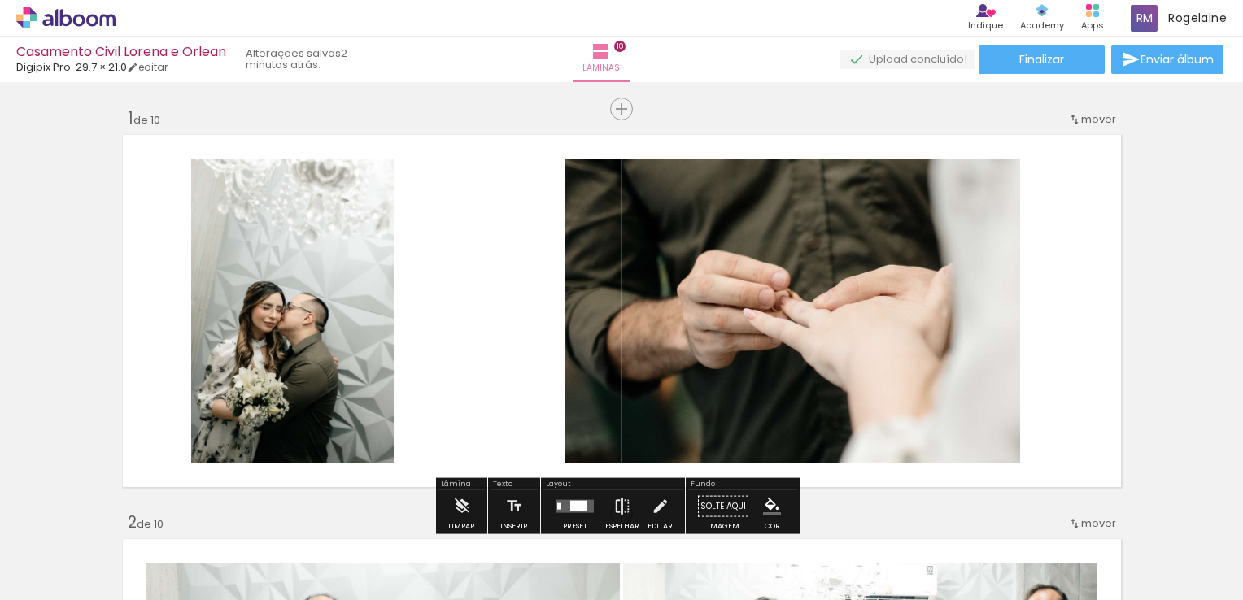
click at [72, 551] on input "Todas as fotos" at bounding box center [46, 551] width 62 height 14
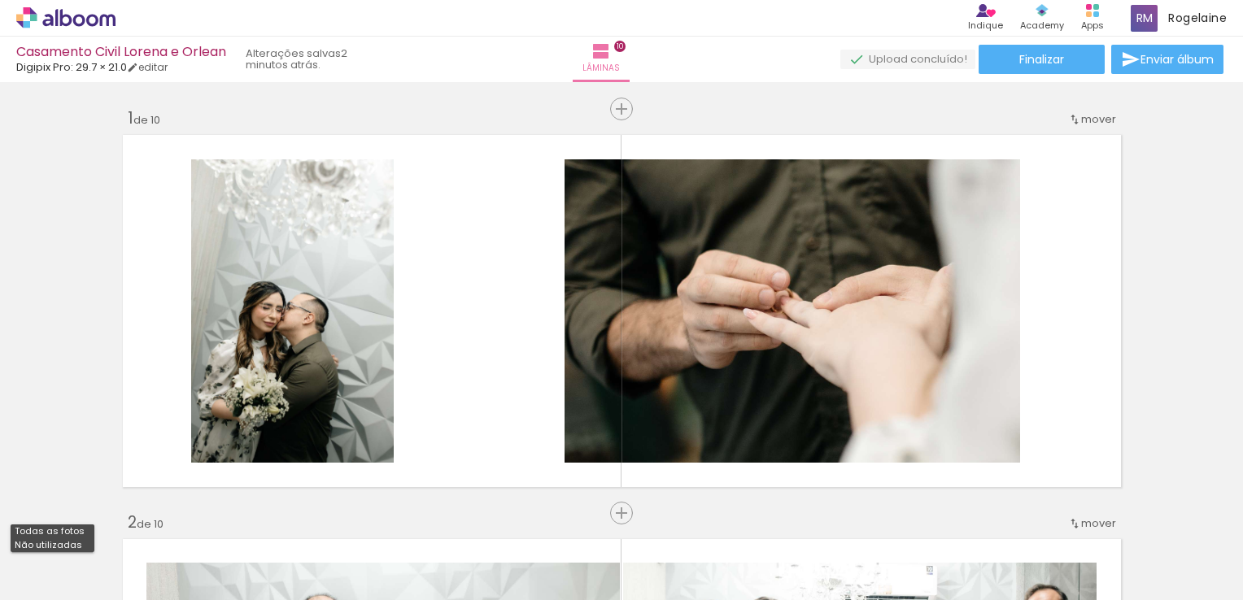
click at [0, 0] on slot "Não utilizadas" at bounding box center [0, 0] width 0 height 0
click at [81, 558] on iron-icon at bounding box center [82, 564] width 13 height 13
click at [0, 0] on slot "Todas as fotos" at bounding box center [0, 0] width 0 height 0
type input "Todas as fotos"
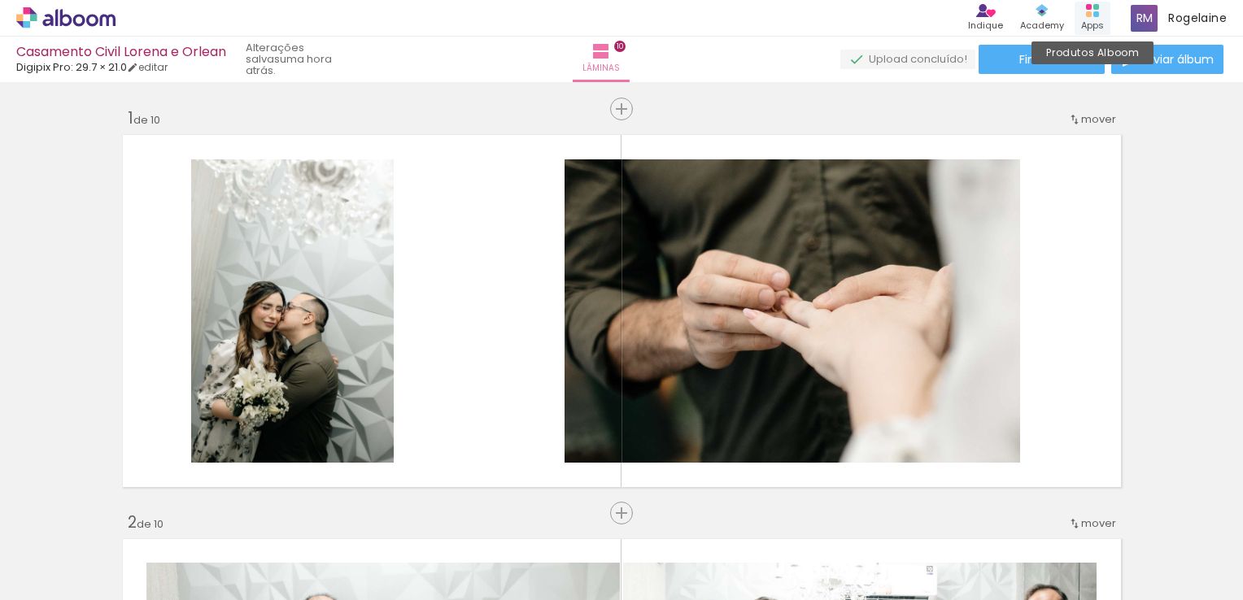
click at [1097, 11] on div "Produtos Alboom Apps" at bounding box center [1092, 18] width 36 height 33
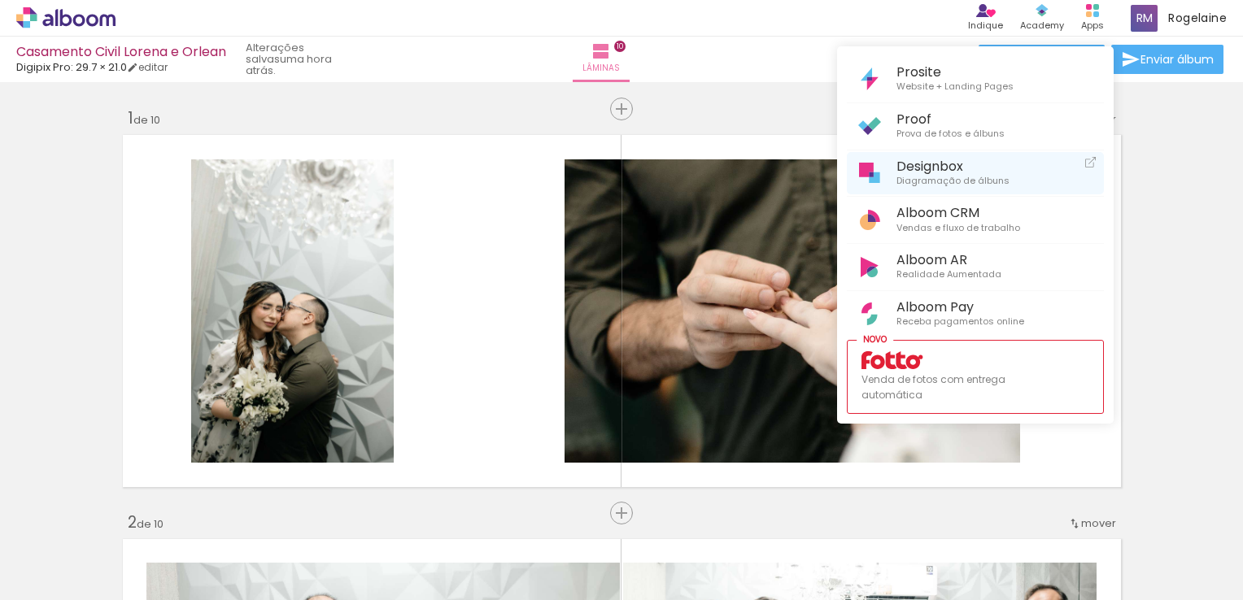
click at [927, 183] on span "Diagramação de álbuns" at bounding box center [952, 181] width 113 height 15
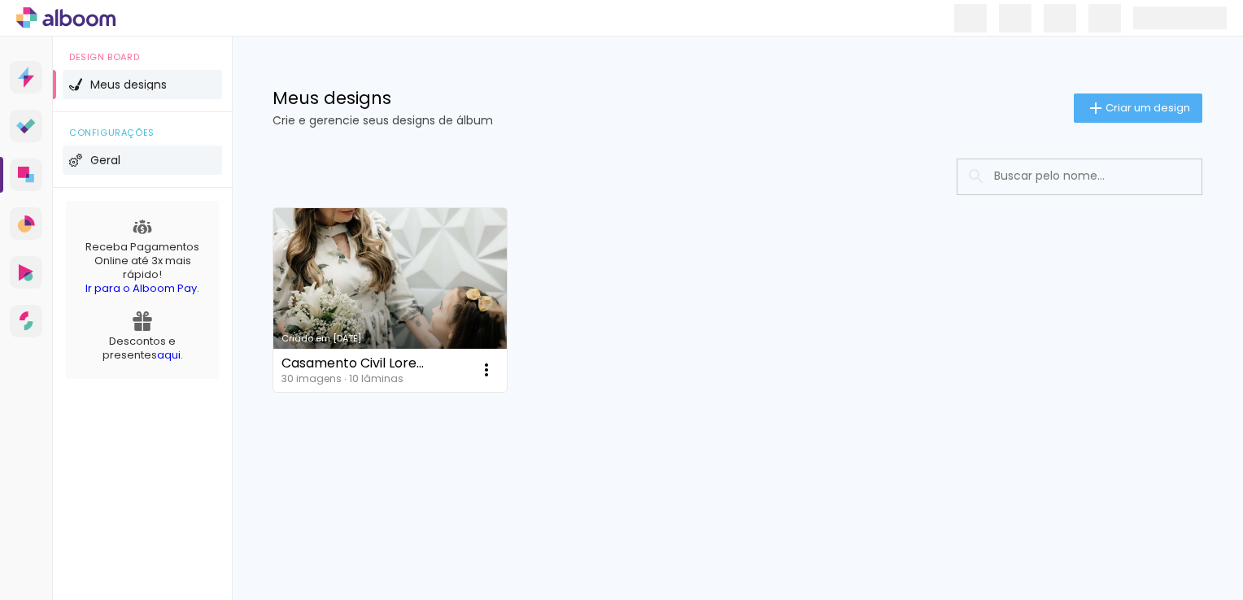
drag, startPoint x: 0, startPoint y: 0, endPoint x: 141, endPoint y: 156, distance: 210.2
click at [141, 156] on li "Geral" at bounding box center [142, 160] width 159 height 29
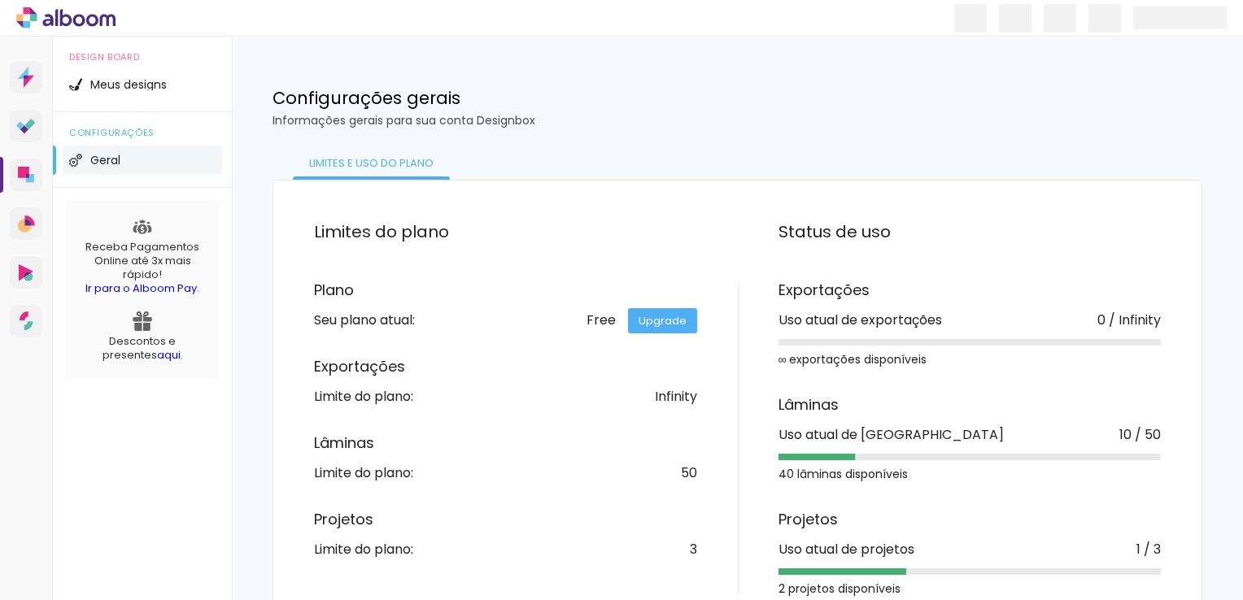
scroll to position [35, 0]
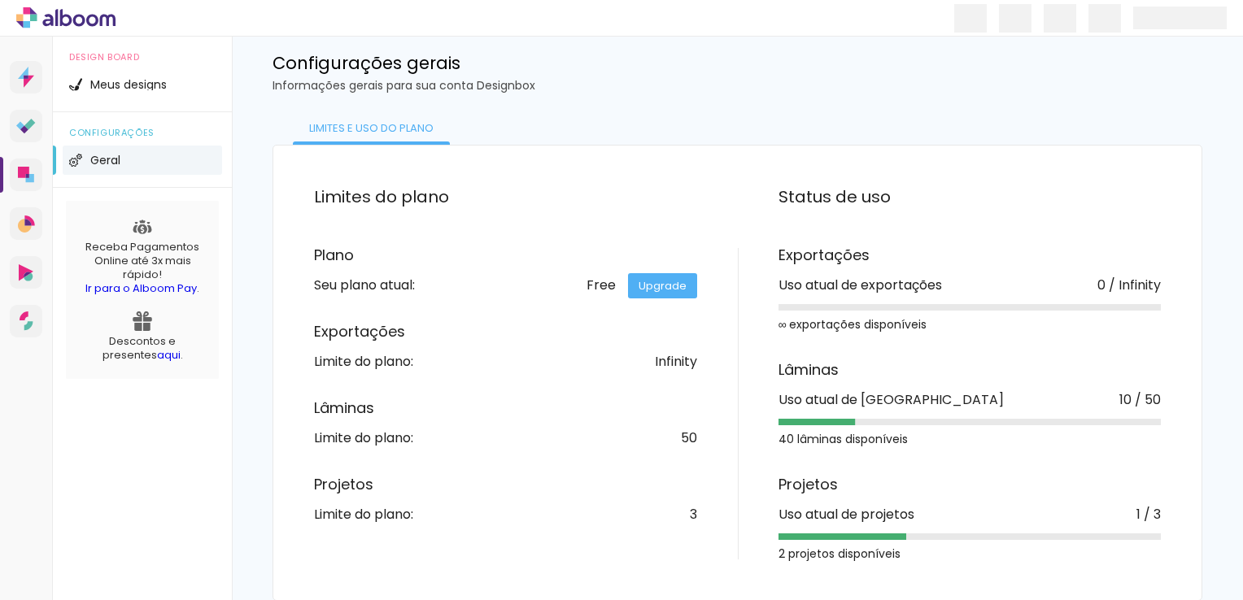
click at [540, 401] on h3 "Lâminas" at bounding box center [505, 408] width 383 height 15
click at [151, 155] on li "Geral" at bounding box center [142, 160] width 159 height 29
click at [156, 83] on span "Meus designs" at bounding box center [128, 84] width 76 height 11
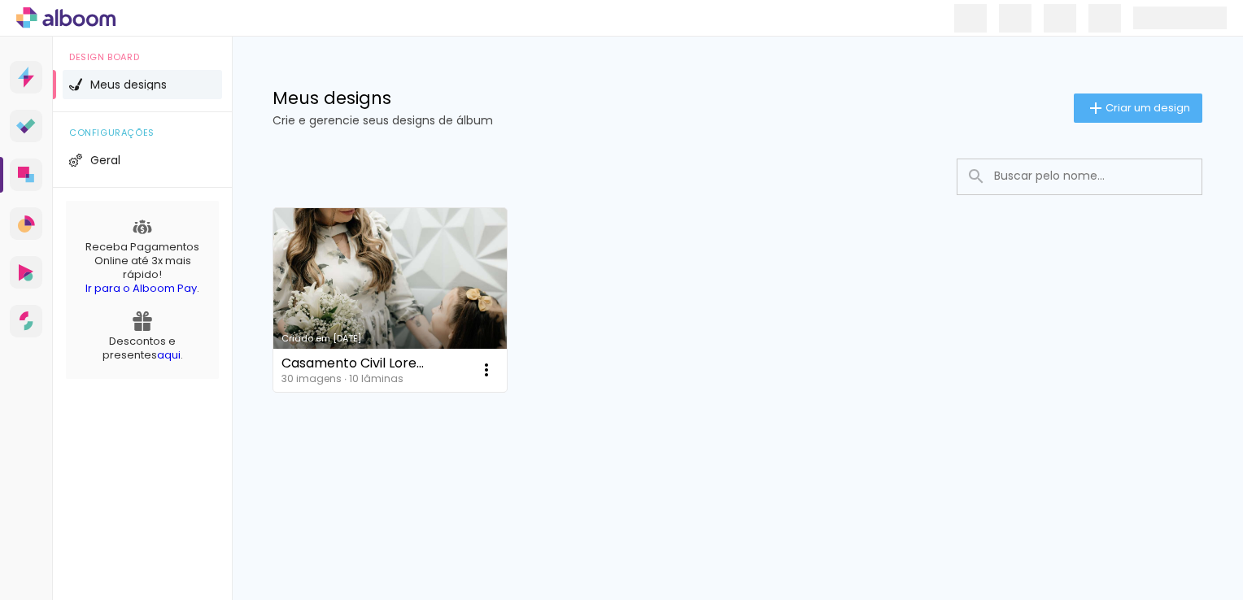
click at [355, 249] on link "Criado em [DATE]" at bounding box center [389, 300] width 233 height 184
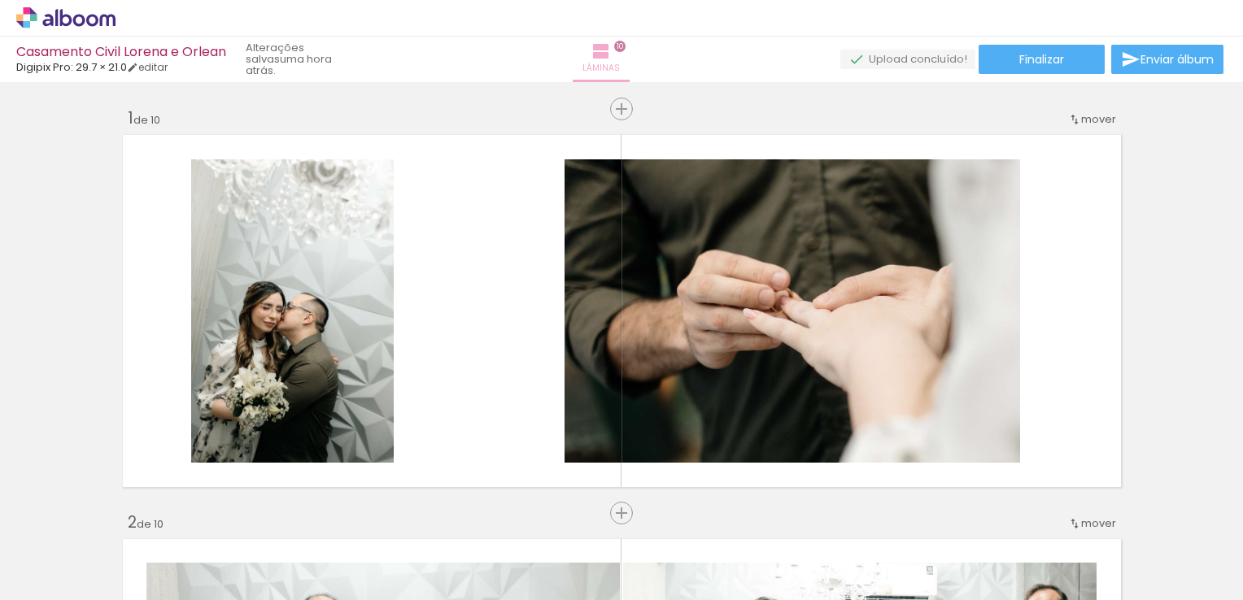
click at [611, 54] on iron-icon at bounding box center [601, 51] width 20 height 20
click at [625, 47] on span "10" at bounding box center [619, 46] width 11 height 11
click at [611, 47] on iron-icon at bounding box center [601, 51] width 20 height 20
drag, startPoint x: 621, startPoint y: 54, endPoint x: 568, endPoint y: 47, distance: 53.4
click at [572, 47] on div "Lâminas 10" at bounding box center [601, 60] width 59 height 46
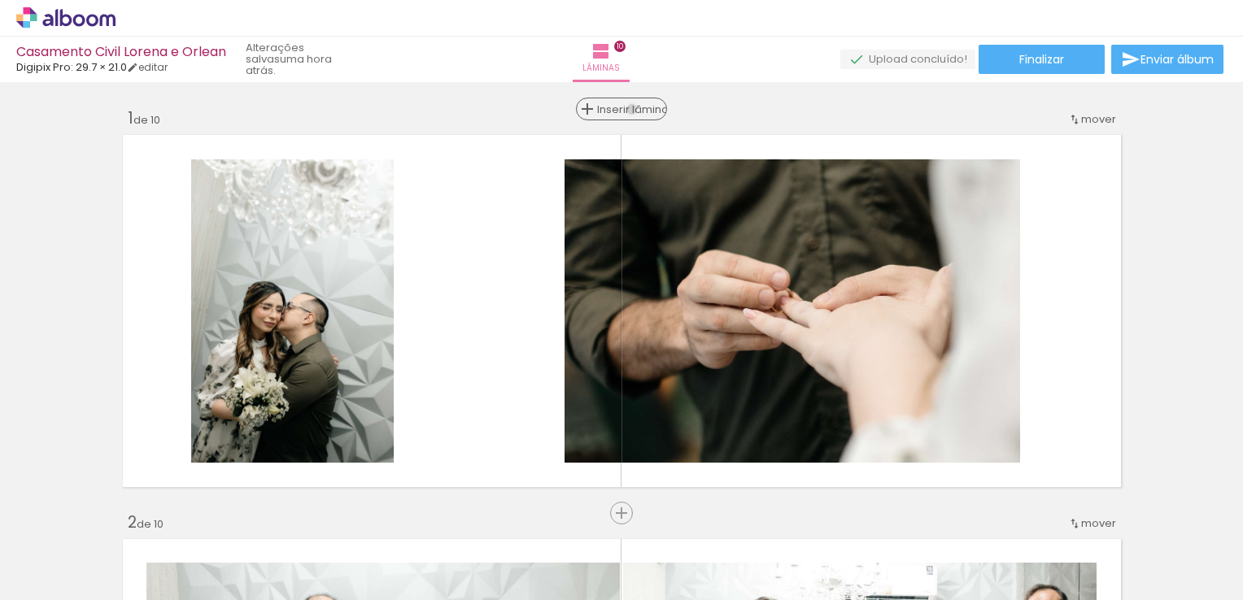
click at [625, 109] on span "Inserir lâmina" at bounding box center [628, 109] width 63 height 11
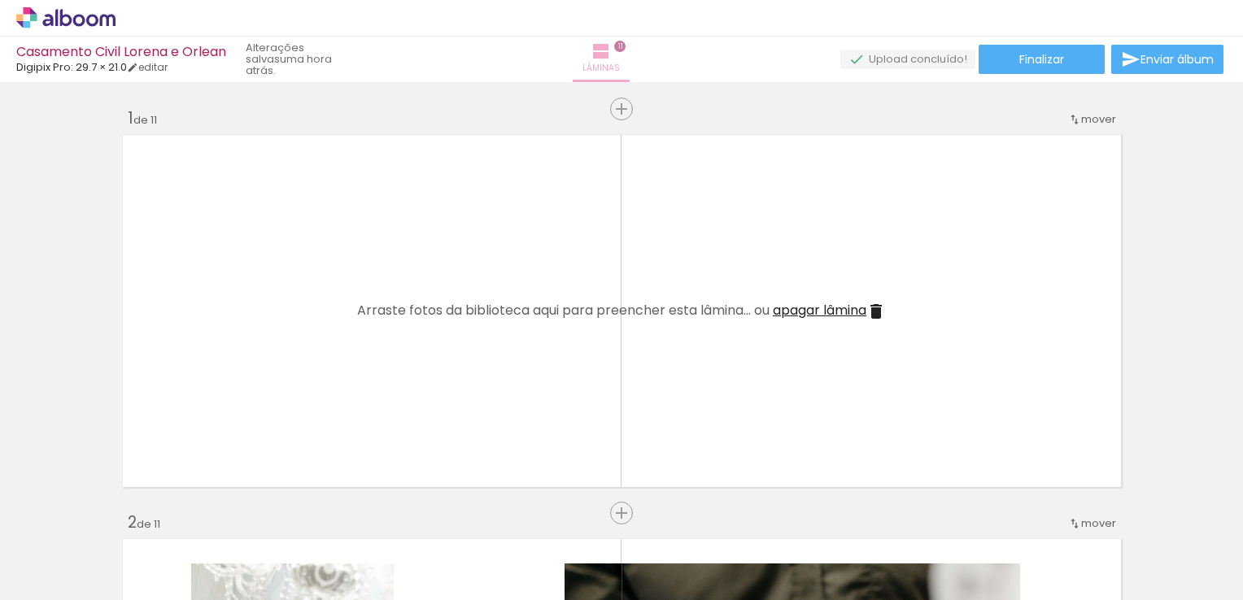
drag, startPoint x: 655, startPoint y: 58, endPoint x: 634, endPoint y: 55, distance: 20.5
click at [165, 67] on link "editar" at bounding box center [147, 67] width 41 height 14
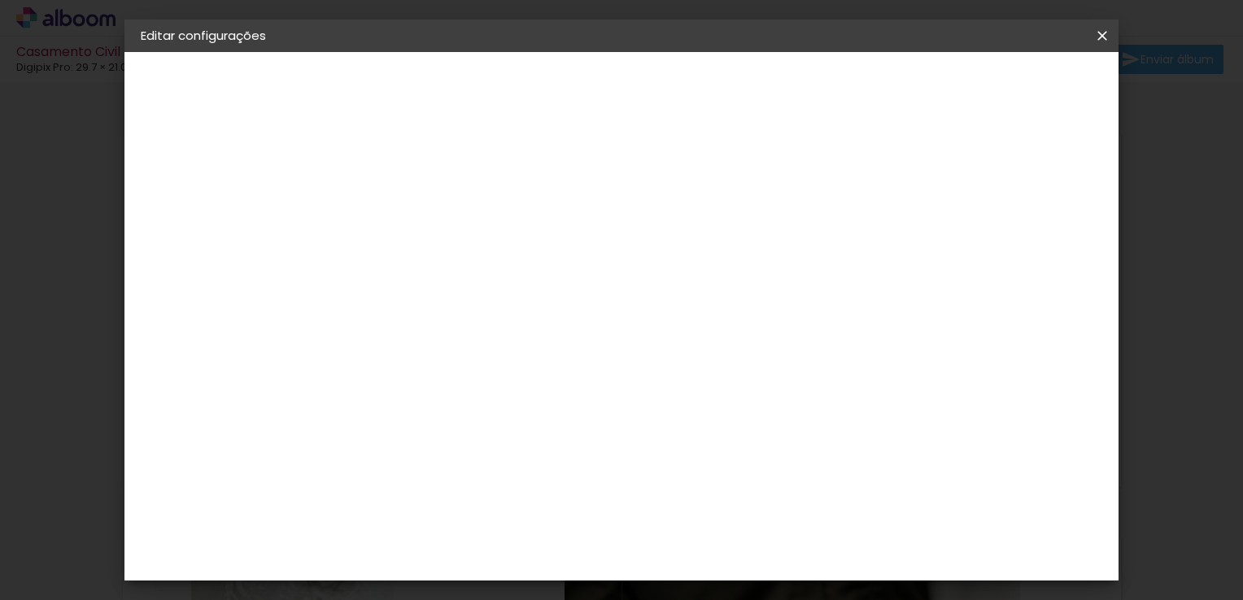
click at [208, 198] on div "Digipix Pro" at bounding box center [193, 200] width 36 height 23
click at [205, 278] on div "3. Revisão" at bounding box center [230, 284] width 178 height 20
drag, startPoint x: 182, startPoint y: 237, endPoint x: 351, endPoint y: 203, distance: 172.4
click at [181, 237] on iron-pages "Modelo Escolhendo modelo... Tamanho livre" at bounding box center [230, 237] width 178 height 33
click at [0, 0] on slot "Tamanho Livre" at bounding box center [0, 0] width 0 height 0
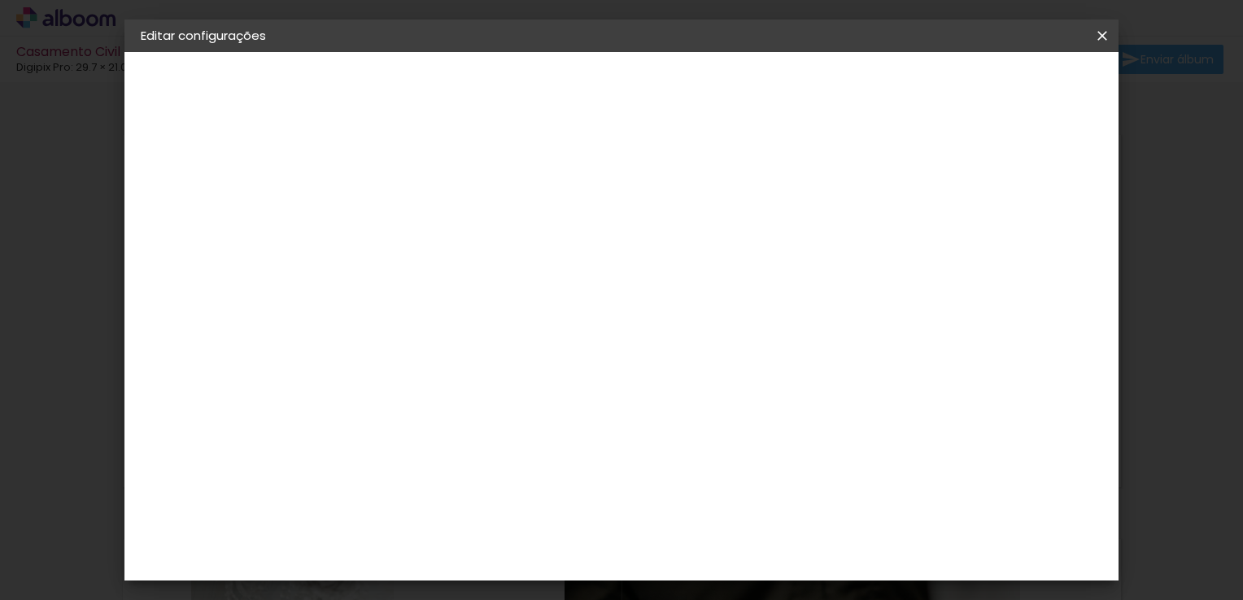
scroll to position [976, 0]
click at [436, 436] on div "Digipix Pro" at bounding box center [415, 449] width 41 height 26
click at [711, 252] on paper-item "Tamanho Livre" at bounding box center [633, 247] width 156 height 36
click at [711, 238] on paper-item "Tamanho Livre" at bounding box center [633, 247] width 156 height 36
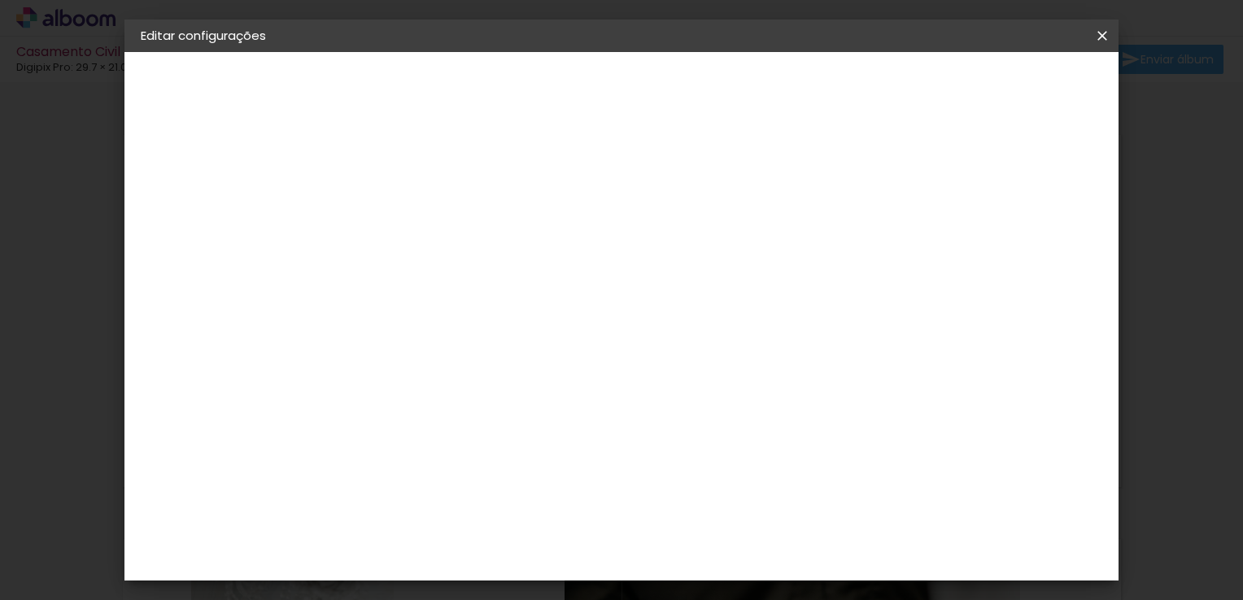
drag, startPoint x: 1104, startPoint y: 32, endPoint x: 681, endPoint y: 76, distance: 425.1
click at [1104, 32] on iron-icon at bounding box center [1102, 36] width 20 height 16
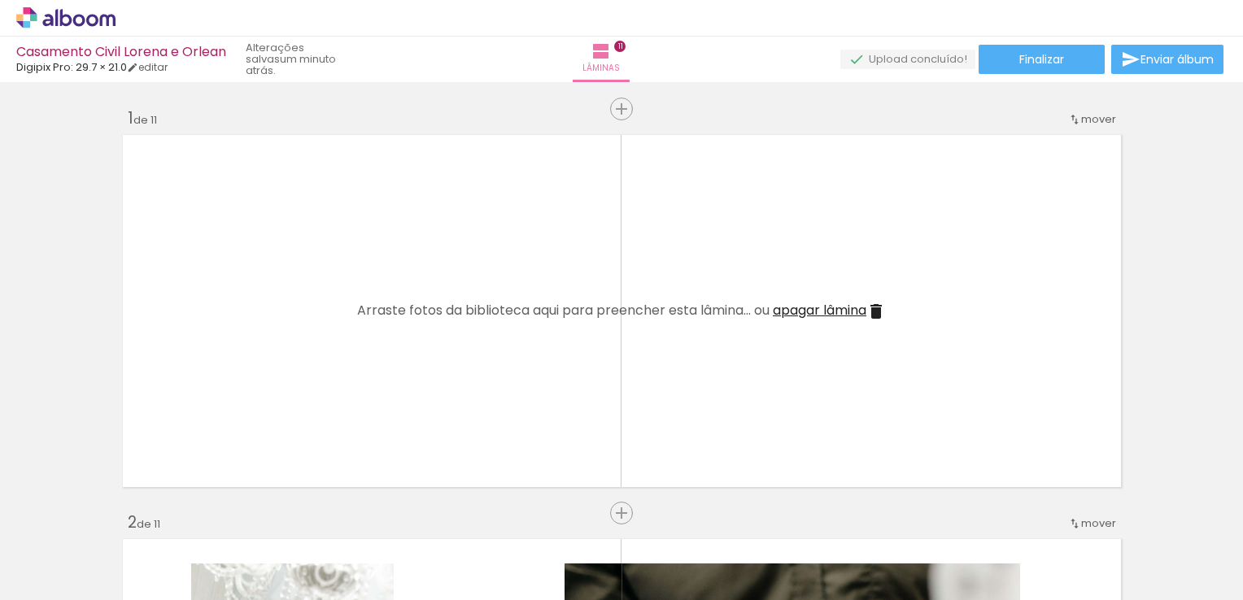
click at [825, 312] on span "apagar lâmina" at bounding box center [820, 310] width 94 height 19
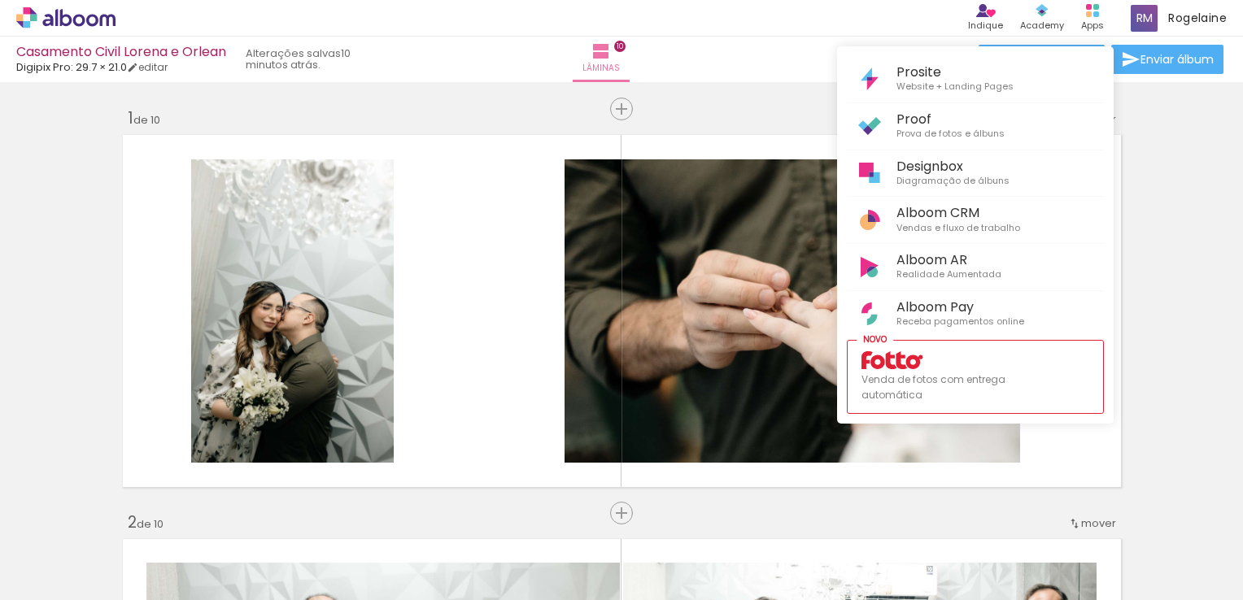
scroll to position [3350, 0]
click at [692, 102] on div at bounding box center [621, 300] width 1243 height 600
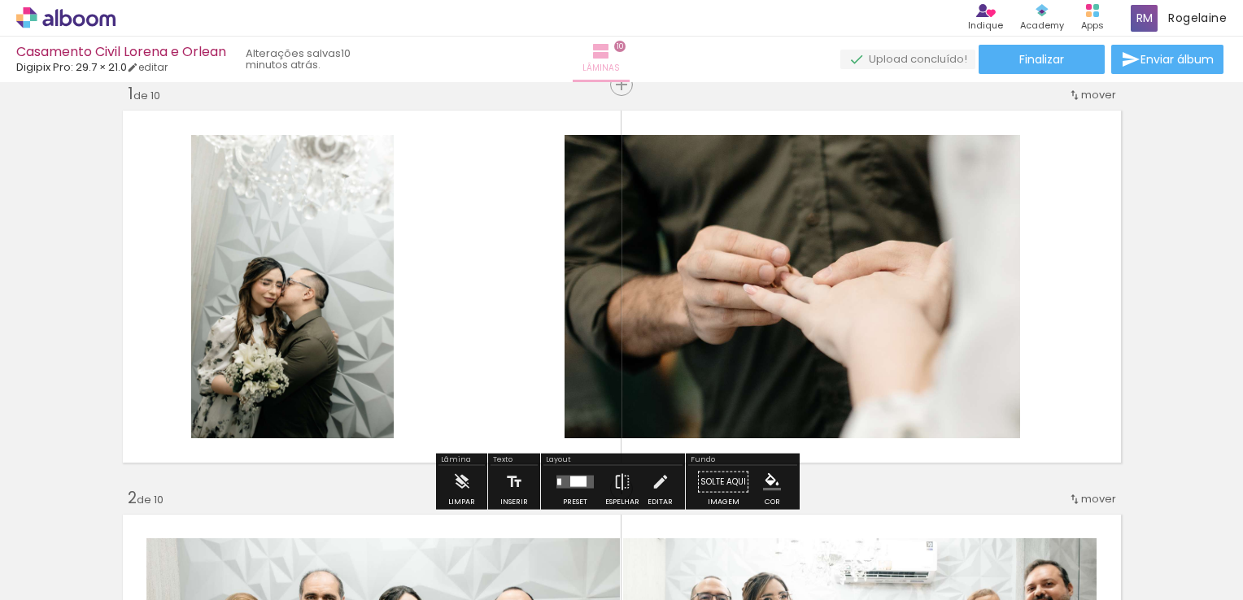
scroll to position [0, 0]
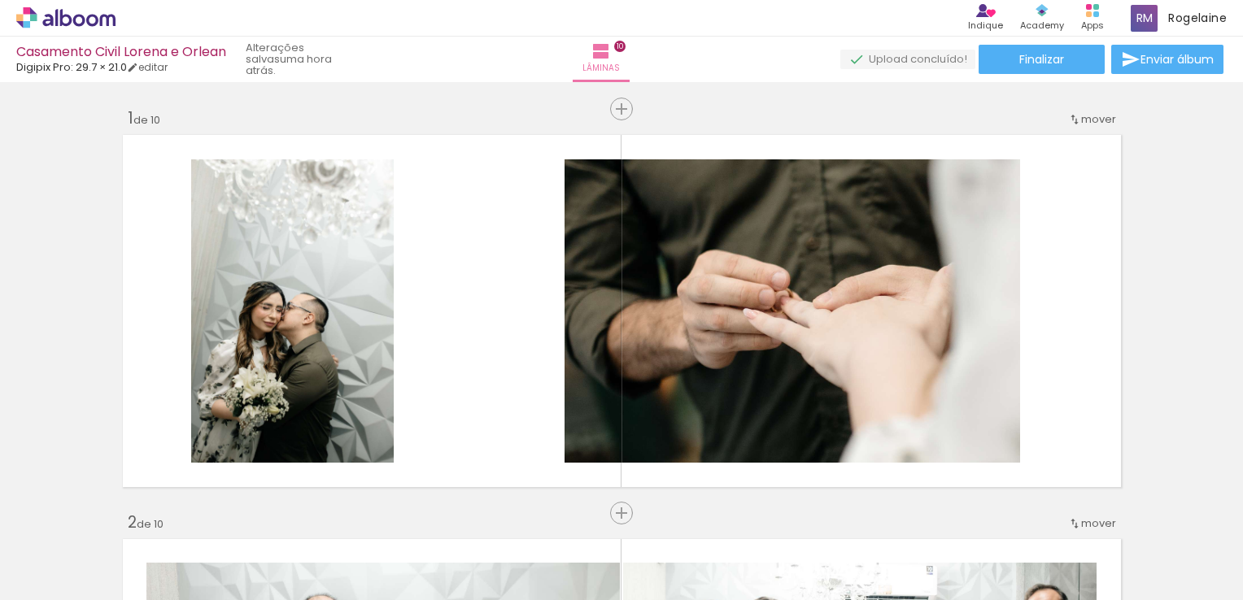
scroll to position [3350, 0]
click at [1178, 63] on span "Enviar álbum" at bounding box center [1176, 59] width 73 height 11
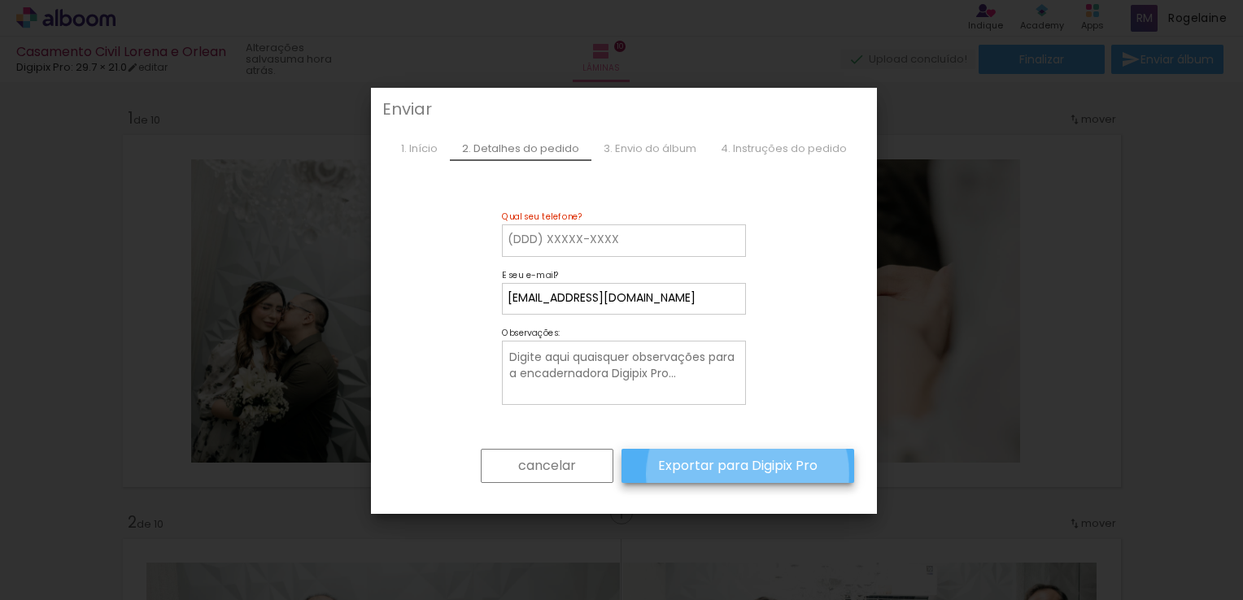
click at [743, 473] on paper-button "Exportar para Digipix Pro" at bounding box center [737, 466] width 233 height 34
click at [0, 0] on slot "Exportar para Digipix Pro" at bounding box center [0, 0] width 0 height 0
click at [529, 238] on input at bounding box center [623, 240] width 233 height 16
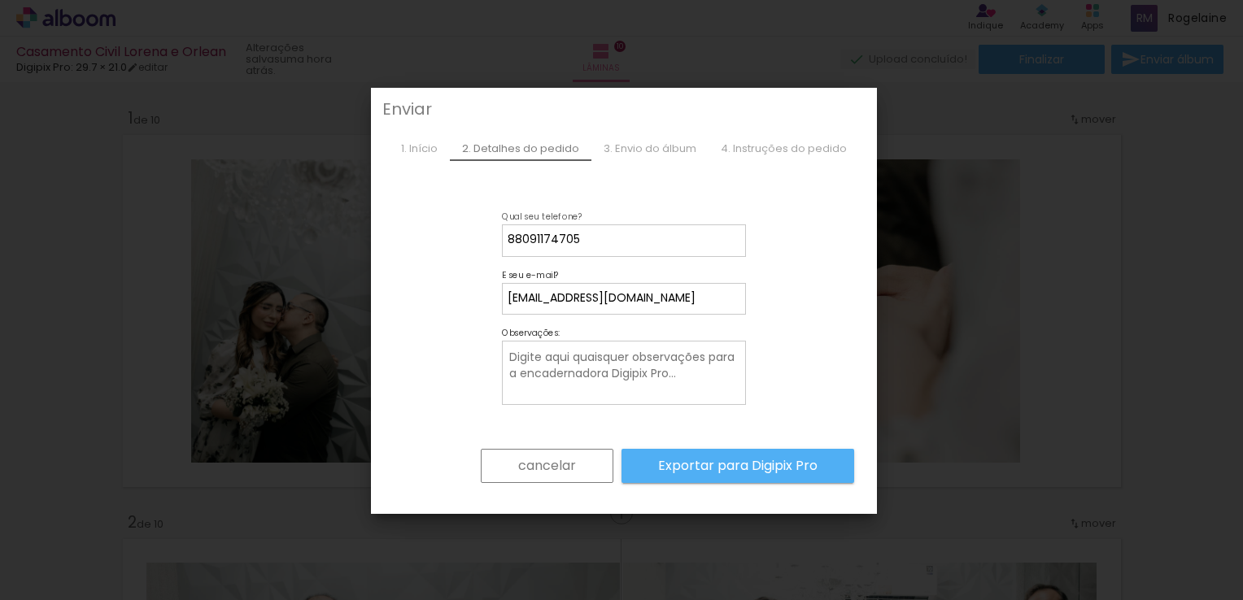
type input "88091174705"
type paper-input "88091174705"
click at [0, 0] on slot "Exportar para Digipix Pro" at bounding box center [0, 0] width 0 height 0
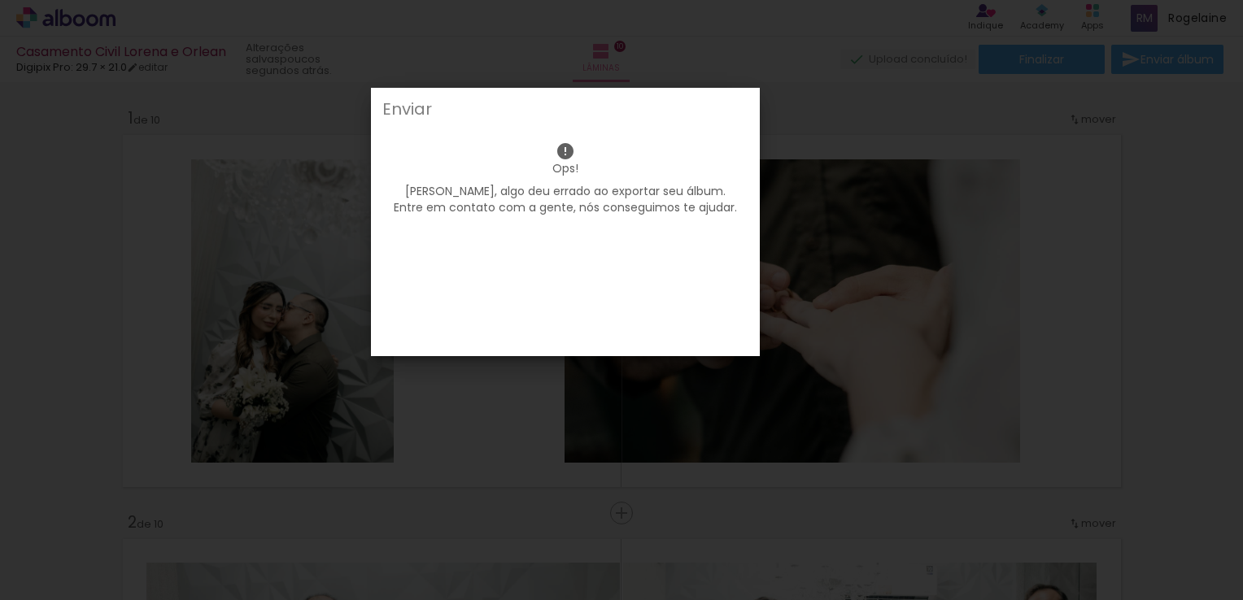
drag, startPoint x: 561, startPoint y: 194, endPoint x: 553, endPoint y: 186, distance: 10.9
click at [560, 176] on b "Ops!" at bounding box center [565, 168] width 26 height 16
click at [427, 115] on div "Enviar" at bounding box center [565, 109] width 366 height 16
click at [493, 46] on iron-overlay-backdrop at bounding box center [621, 300] width 1243 height 600
click at [813, 127] on iron-overlay-backdrop at bounding box center [621, 300] width 1243 height 600
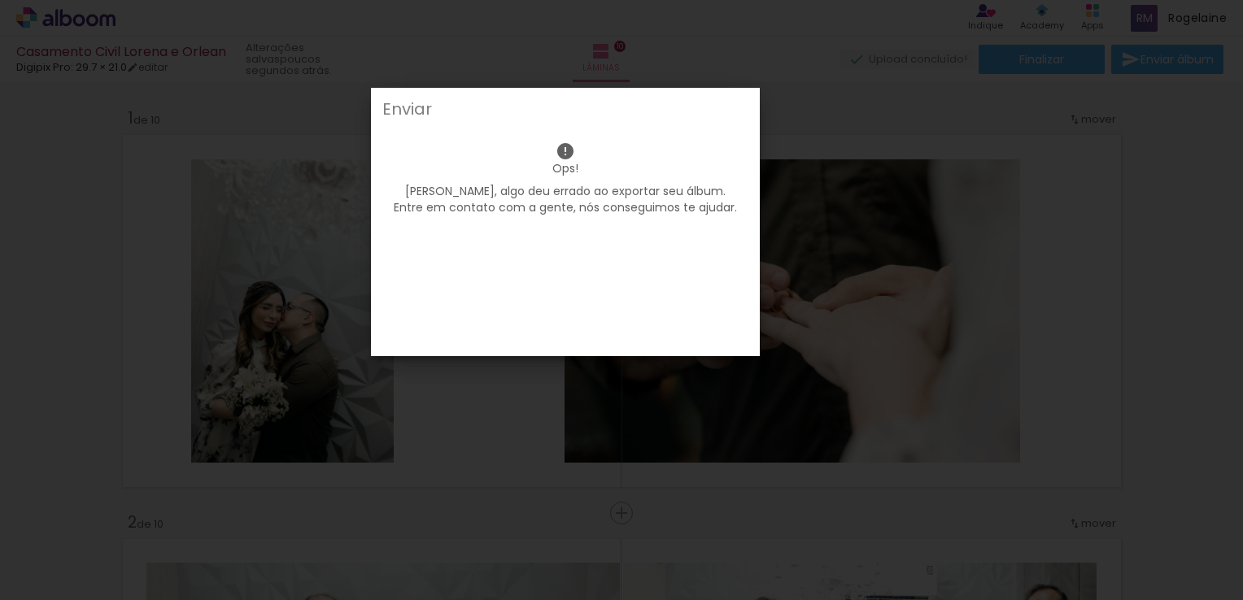
drag, startPoint x: 801, startPoint y: 132, endPoint x: 767, endPoint y: 81, distance: 61.6
click at [801, 131] on iron-overlay-backdrop at bounding box center [621, 300] width 1243 height 600
click at [440, 116] on div "Enviar" at bounding box center [565, 109] width 366 height 16
